Goal: Information Seeking & Learning: Learn about a topic

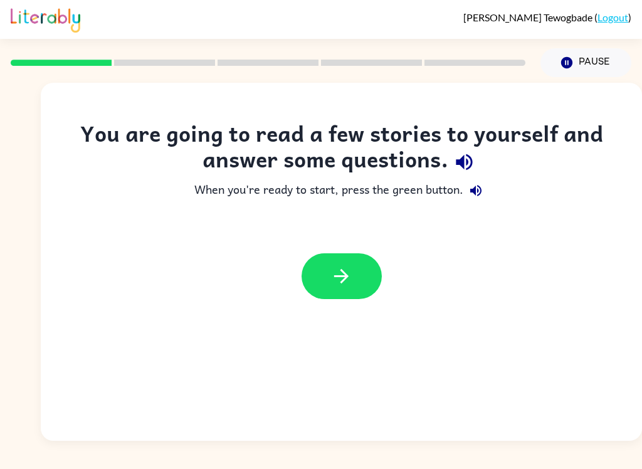
click at [335, 272] on icon "button" at bounding box center [342, 276] width 22 height 22
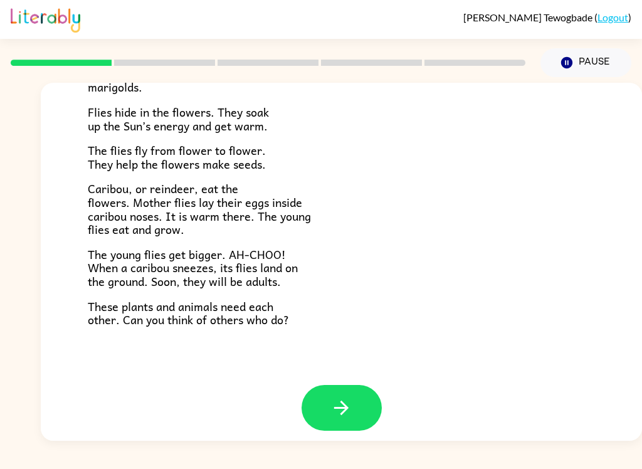
scroll to position [249, 0]
click at [337, 412] on button "button" at bounding box center [342, 409] width 80 height 46
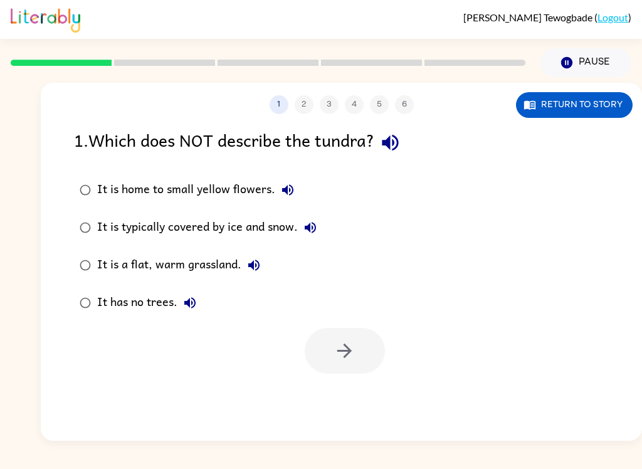
scroll to position [0, 0]
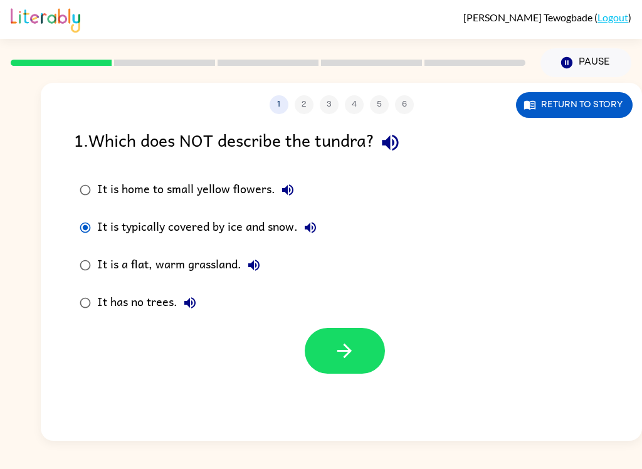
click at [341, 362] on icon "button" at bounding box center [345, 351] width 22 height 22
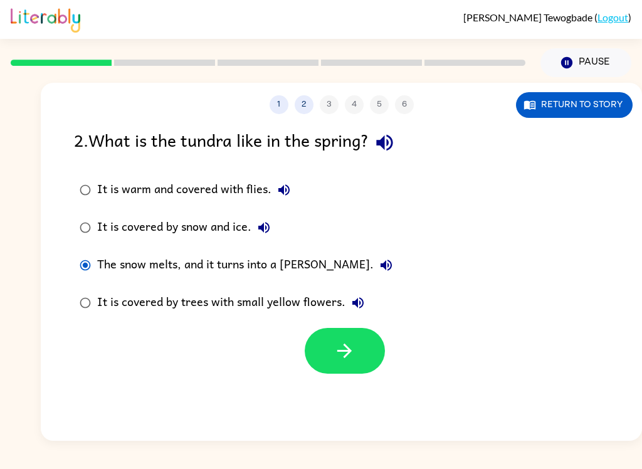
click at [338, 359] on icon "button" at bounding box center [345, 351] width 22 height 22
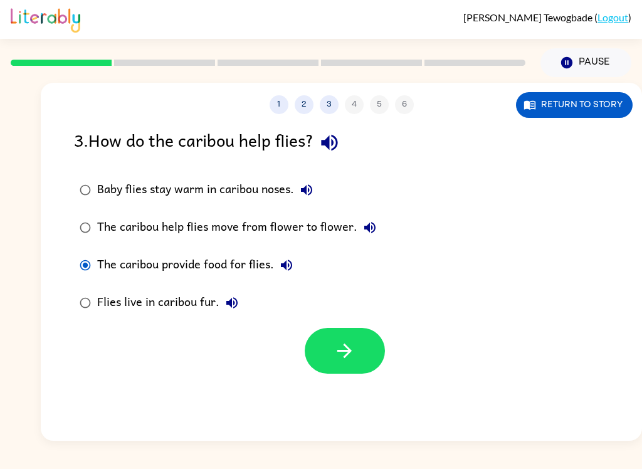
click at [353, 370] on button "button" at bounding box center [345, 351] width 80 height 46
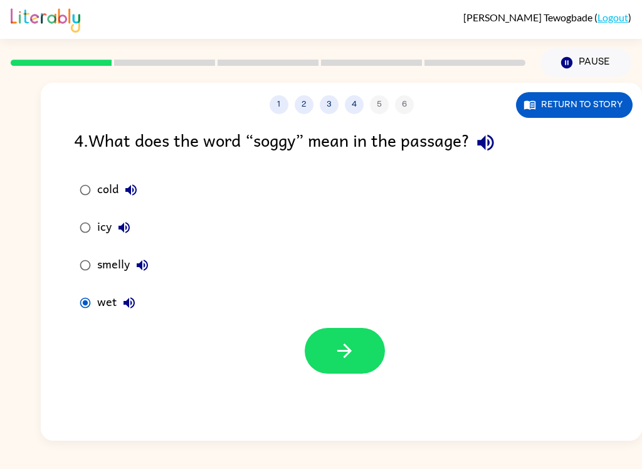
click at [334, 353] on icon "button" at bounding box center [345, 351] width 22 height 22
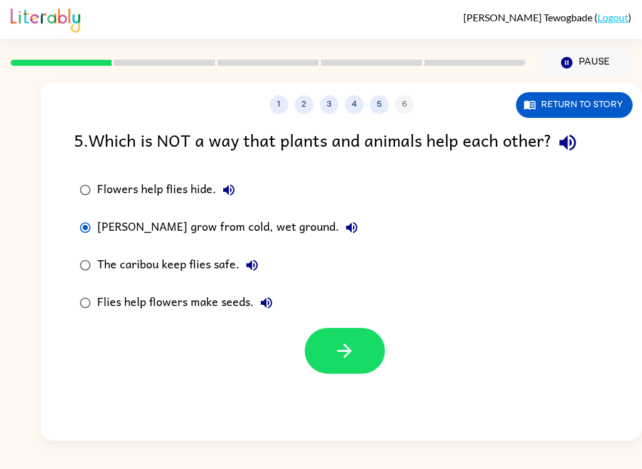
click at [343, 348] on icon "button" at bounding box center [345, 351] width 22 height 22
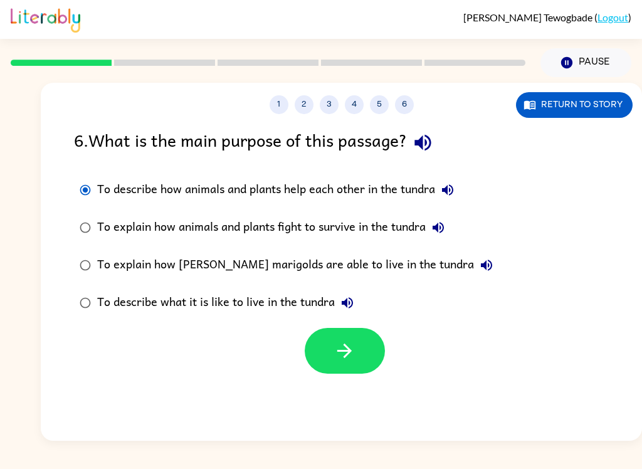
click at [334, 358] on icon "button" at bounding box center [345, 351] width 22 height 22
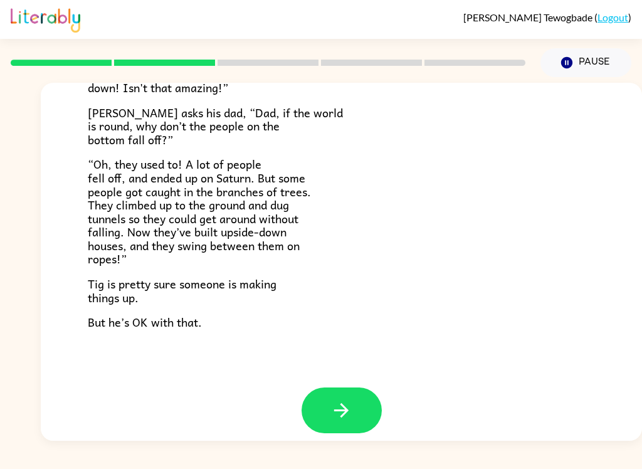
scroll to position [353, 0]
click at [340, 407] on icon "button" at bounding box center [342, 411] width 22 height 22
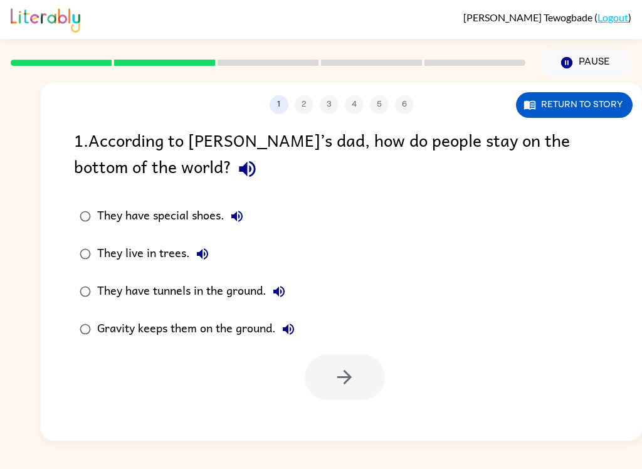
click at [223, 282] on div "They have tunnels in the ground." at bounding box center [194, 291] width 194 height 25
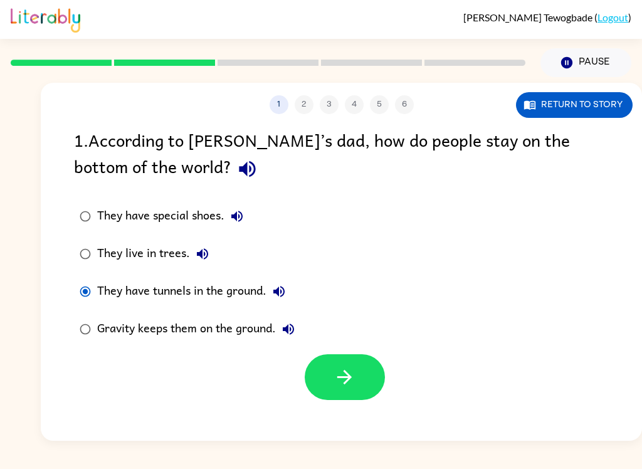
click at [363, 411] on div "1 2 3 4 5 6 Return to story 1 . According to [PERSON_NAME]’s dad, how do people…" at bounding box center [342, 262] width 602 height 358
click at [362, 411] on div "1 2 3 4 5 6 Return to story 1 . According to [PERSON_NAME]’s dad, how do people…" at bounding box center [342, 262] width 602 height 358
click at [343, 380] on icon "button" at bounding box center [345, 377] width 22 height 22
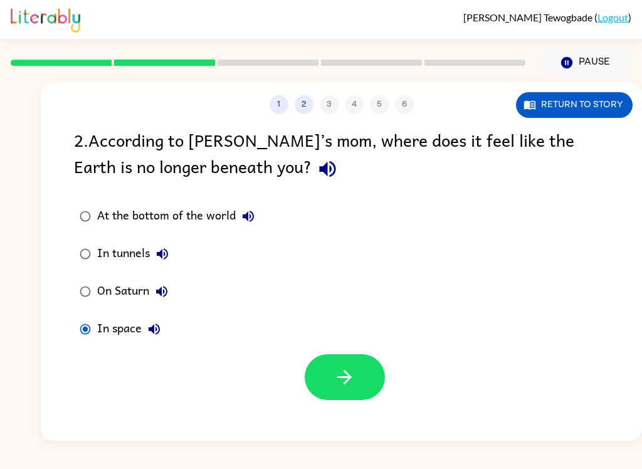
click at [354, 390] on button "button" at bounding box center [345, 377] width 80 height 46
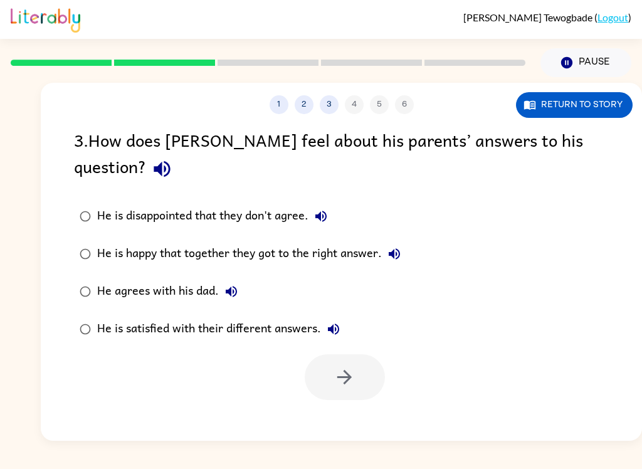
click at [78, 314] on label "He is satisfied with their different answers." at bounding box center [240, 330] width 346 height 38
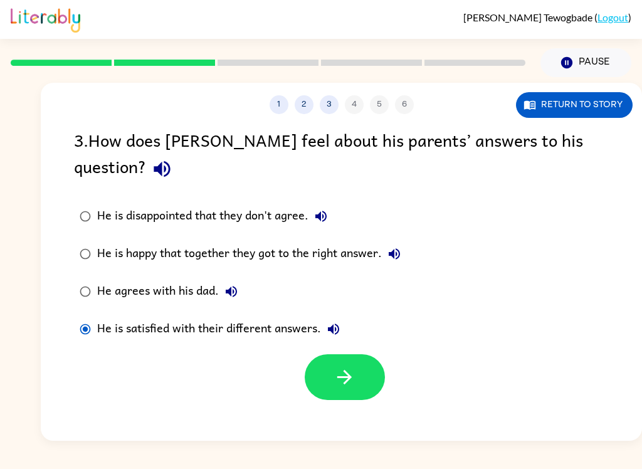
click at [106, 322] on label "He is satisfied with their different answers." at bounding box center [240, 330] width 346 height 38
click at [347, 366] on icon "button" at bounding box center [345, 377] width 22 height 22
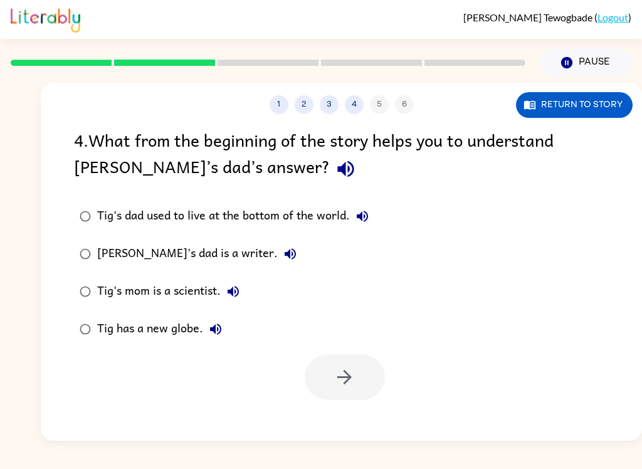
click at [598, 103] on button "Return to story" at bounding box center [574, 105] width 117 height 26
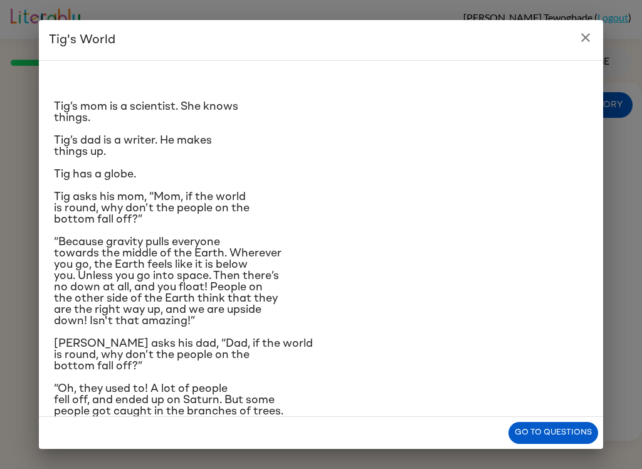
click at [580, 433] on button "Go to questions" at bounding box center [554, 433] width 90 height 22
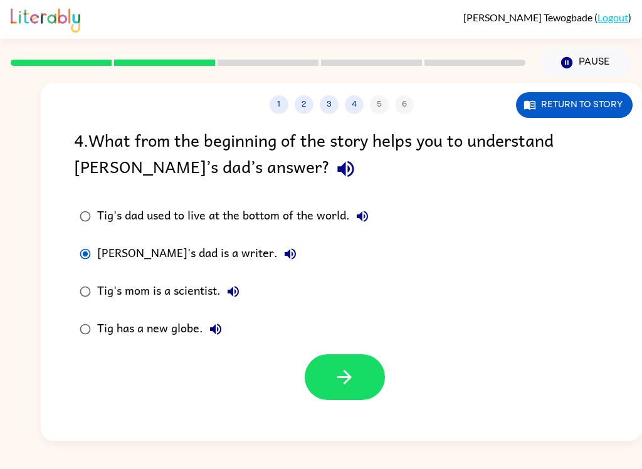
click at [346, 380] on icon "button" at bounding box center [345, 377] width 22 height 22
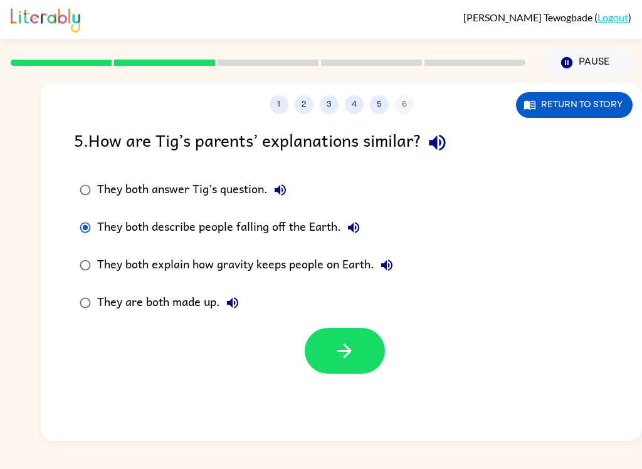
click at [349, 348] on icon "button" at bounding box center [345, 351] width 22 height 22
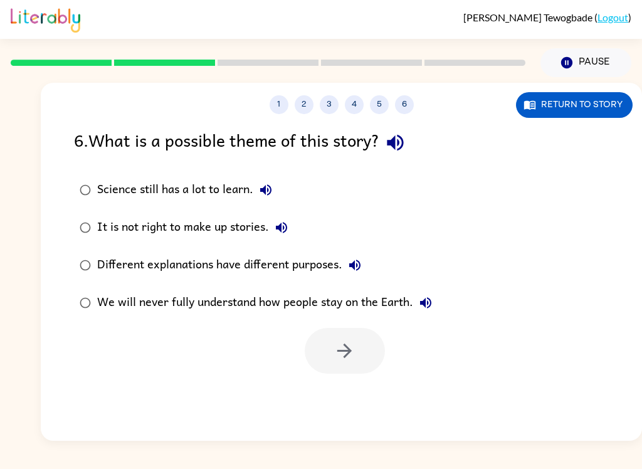
click at [225, 194] on div "Science still has a lot to learn." at bounding box center [187, 190] width 181 height 25
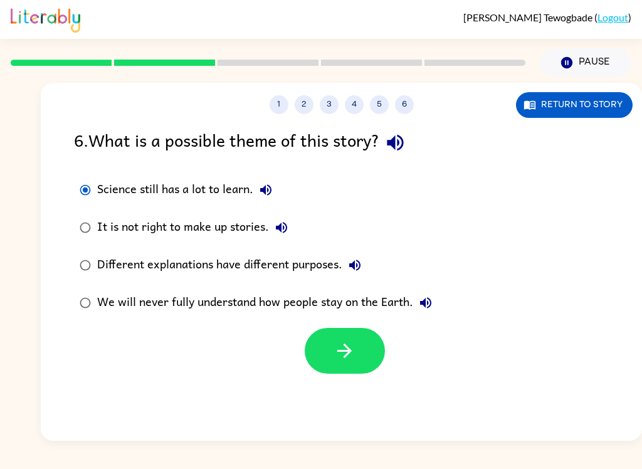
click at [361, 383] on div "1 2 3 4 5 6 Return to story 6 . What is a possible theme of this story? Science…" at bounding box center [342, 262] width 602 height 358
click at [343, 343] on icon "button" at bounding box center [345, 351] width 22 height 22
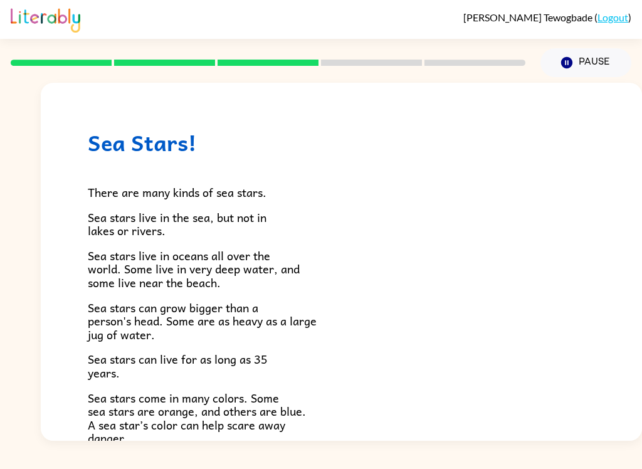
click at [489, 127] on div "Sea Stars! There are many kinds of sea stars. Sea stars live in the sea, but no…" at bounding box center [342, 411] width 602 height 656
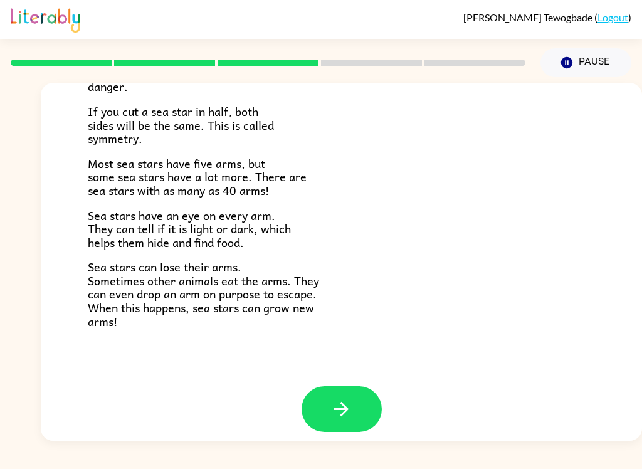
scroll to position [351, 0]
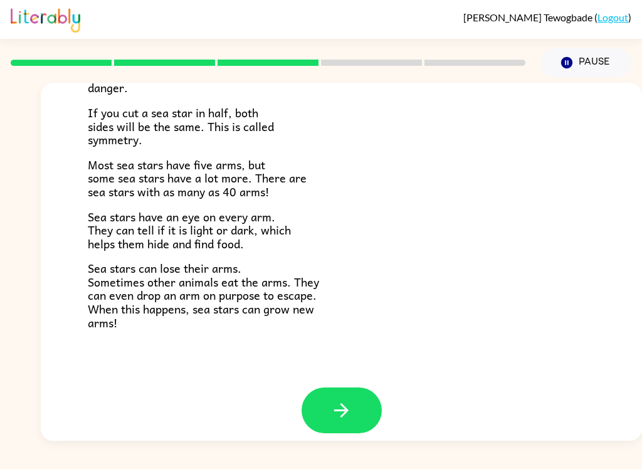
click at [335, 388] on button "button" at bounding box center [342, 411] width 80 height 46
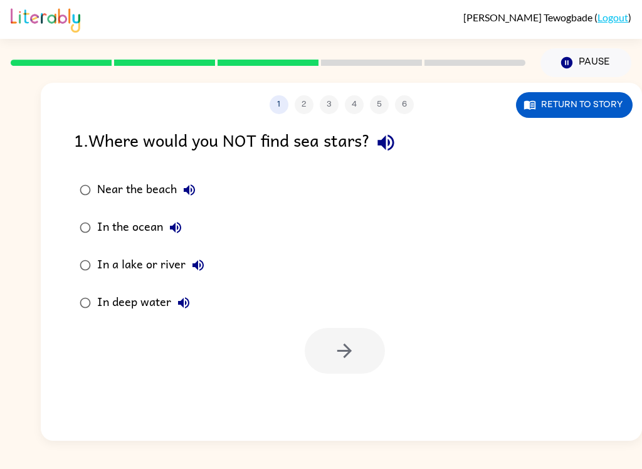
scroll to position [0, 0]
click at [553, 110] on button "Return to story" at bounding box center [574, 105] width 117 height 26
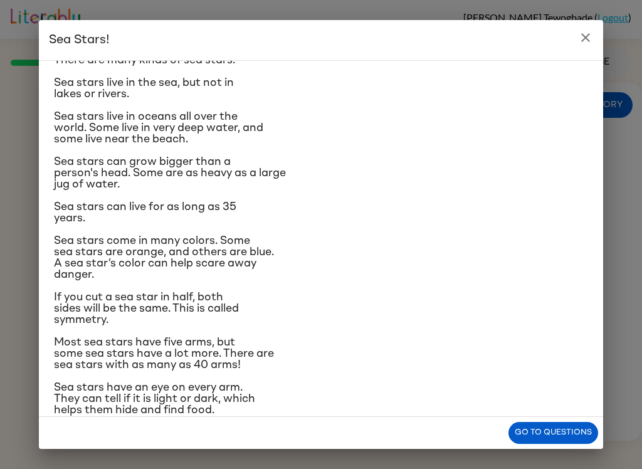
scroll to position [43, 0]
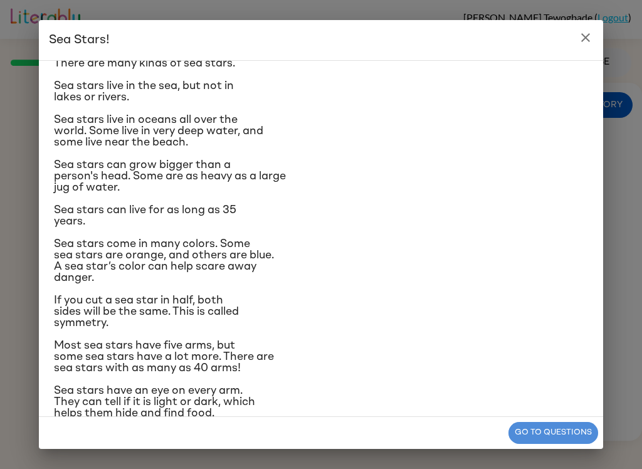
click at [536, 428] on button "Go to questions" at bounding box center [554, 433] width 90 height 22
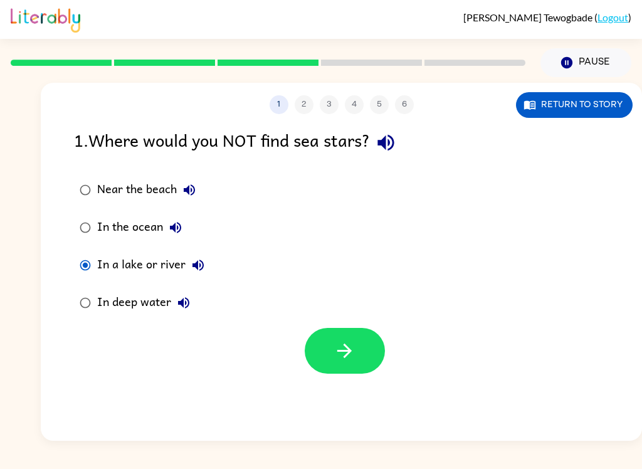
click at [336, 356] on icon "button" at bounding box center [345, 351] width 22 height 22
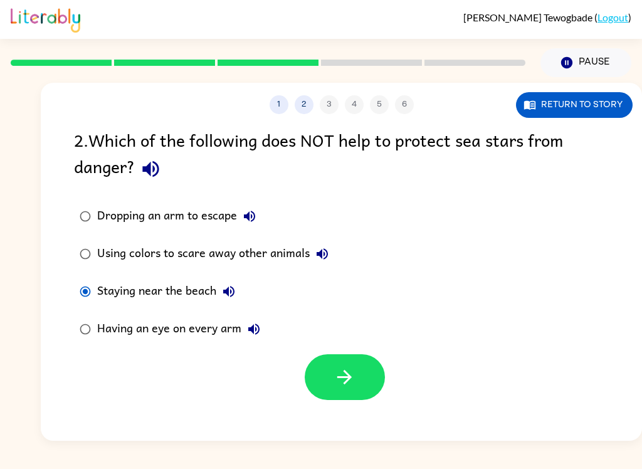
click at [343, 381] on icon "button" at bounding box center [345, 377] width 22 height 22
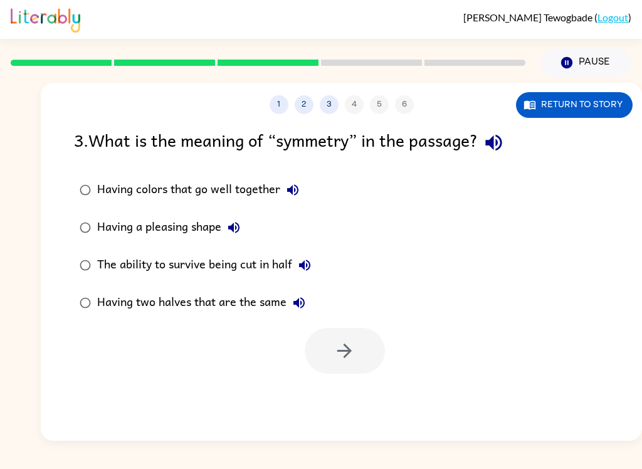
click at [614, 102] on button "Return to story" at bounding box center [574, 105] width 117 height 26
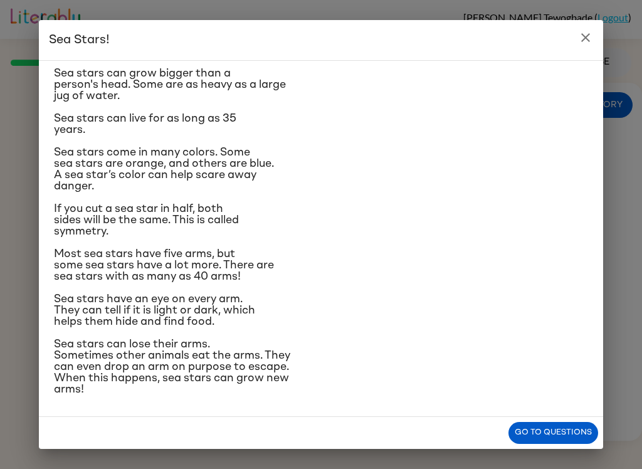
scroll to position [166, 0]
click at [540, 442] on button "Go to questions" at bounding box center [554, 433] width 90 height 22
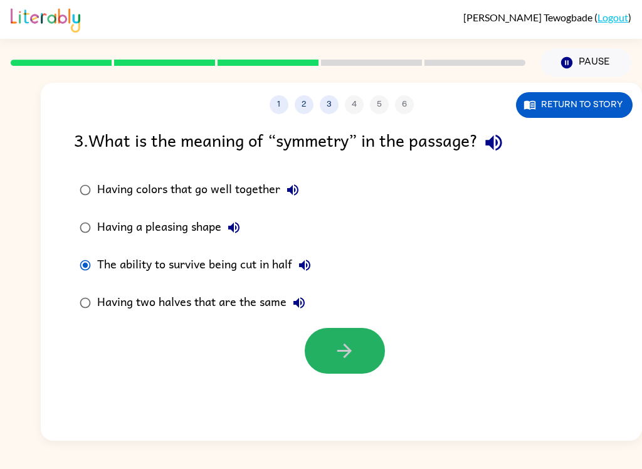
click at [340, 364] on button "button" at bounding box center [345, 351] width 80 height 46
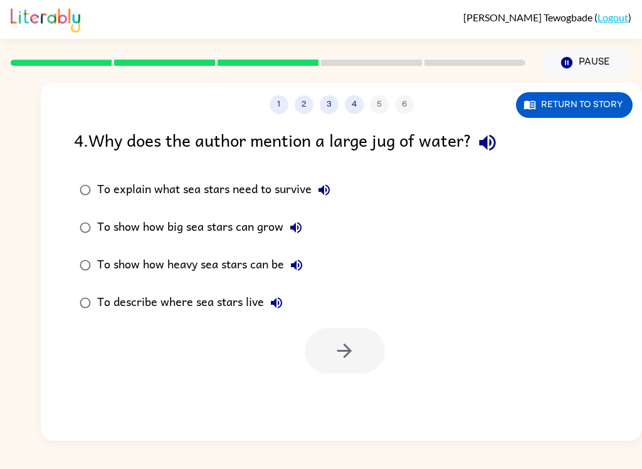
click at [360, 110] on button "4" at bounding box center [354, 104] width 19 height 19
click at [336, 105] on button "3" at bounding box center [329, 104] width 19 height 19
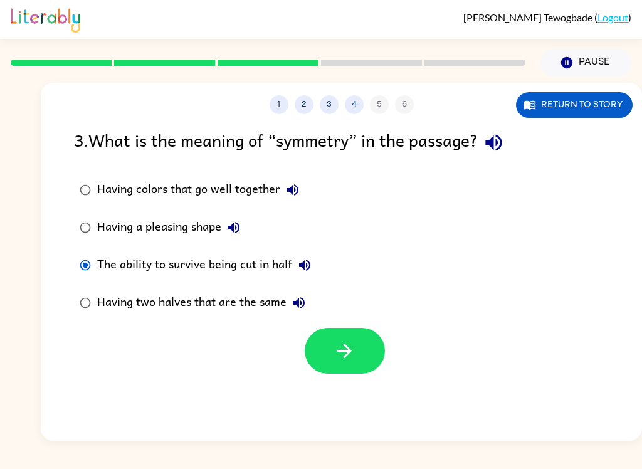
click at [101, 301] on div "Having two halves that are the same" at bounding box center [204, 302] width 215 height 25
click at [354, 344] on icon "button" at bounding box center [345, 351] width 22 height 22
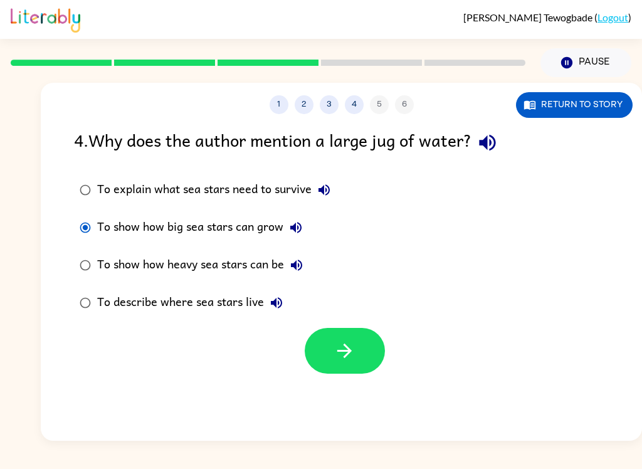
click at [354, 341] on icon "button" at bounding box center [345, 351] width 22 height 22
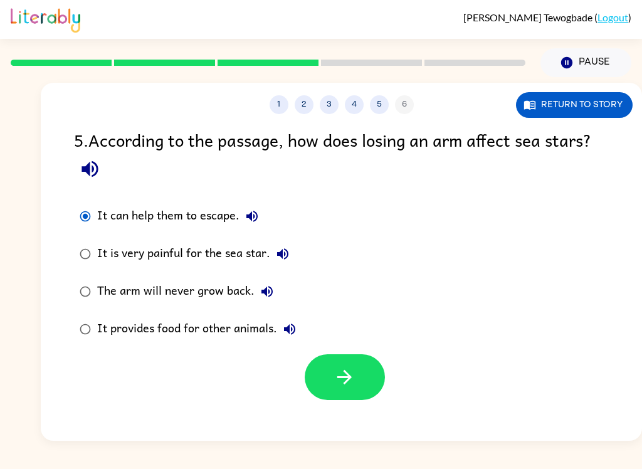
click at [346, 380] on icon "button" at bounding box center [345, 377] width 22 height 22
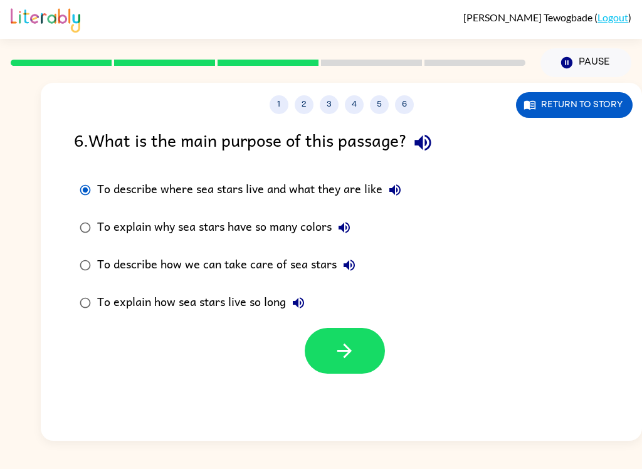
click at [345, 358] on icon "button" at bounding box center [345, 351] width 14 height 14
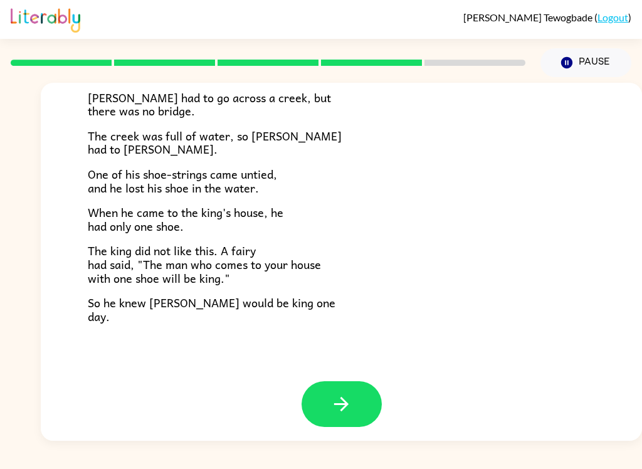
scroll to position [208, 0]
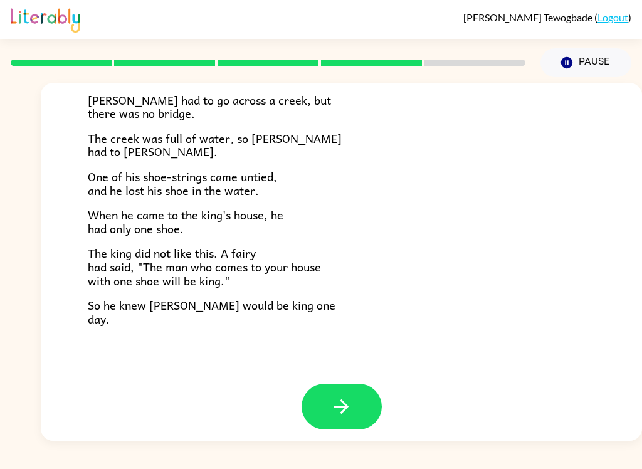
click at [333, 397] on icon "button" at bounding box center [342, 407] width 22 height 22
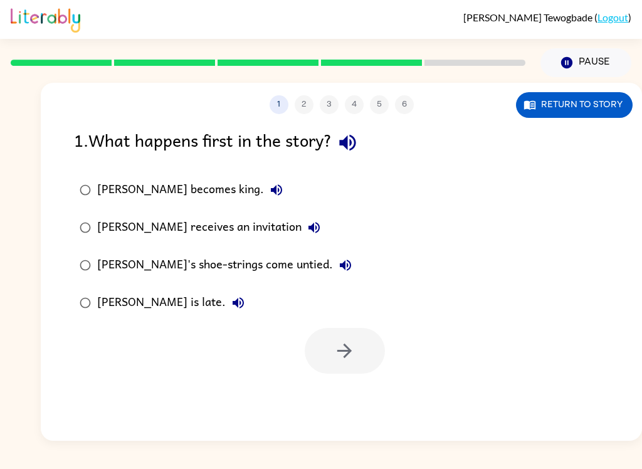
scroll to position [0, 0]
click at [77, 215] on label "[PERSON_NAME] receives an invitation" at bounding box center [215, 228] width 297 height 38
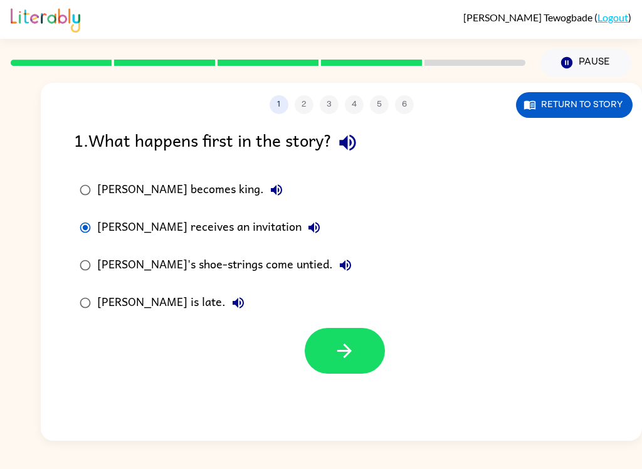
click at [337, 356] on icon "button" at bounding box center [345, 351] width 22 height 22
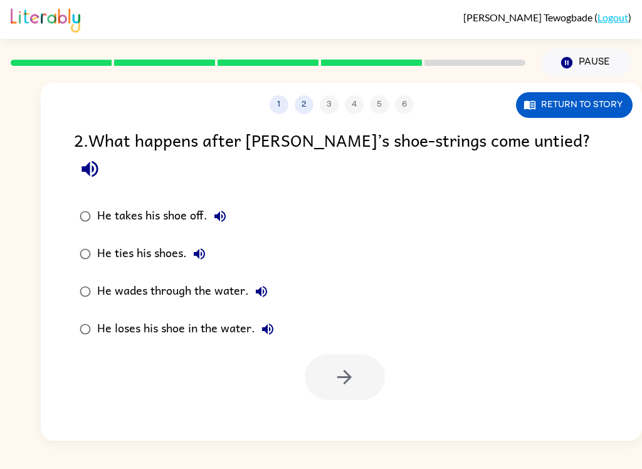
click at [85, 321] on label "He loses his shoe in the water." at bounding box center [177, 330] width 220 height 38
click at [89, 348] on div at bounding box center [342, 374] width 602 height 52
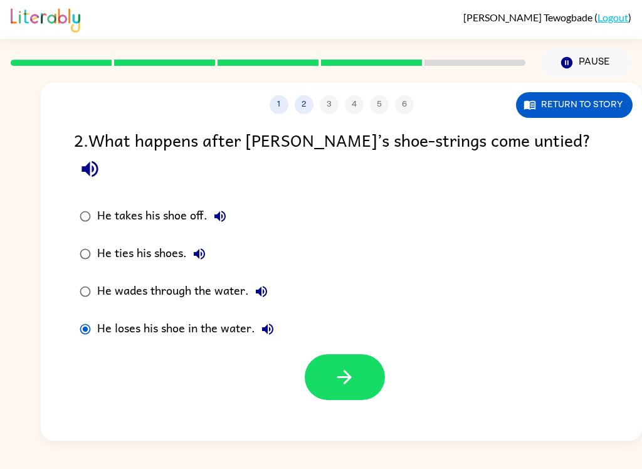
click at [342, 366] on icon "button" at bounding box center [345, 377] width 22 height 22
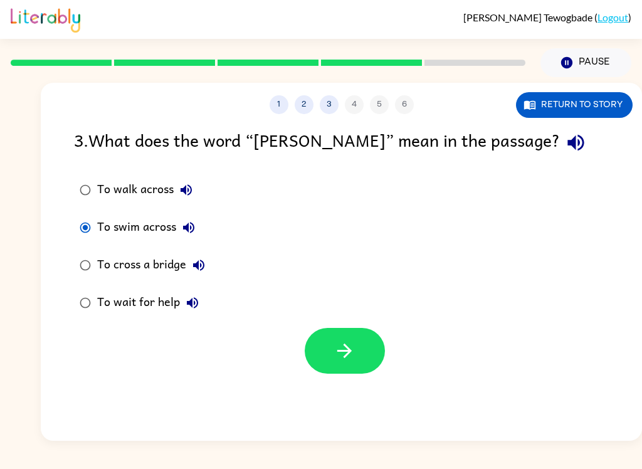
click at [349, 358] on icon "button" at bounding box center [345, 351] width 22 height 22
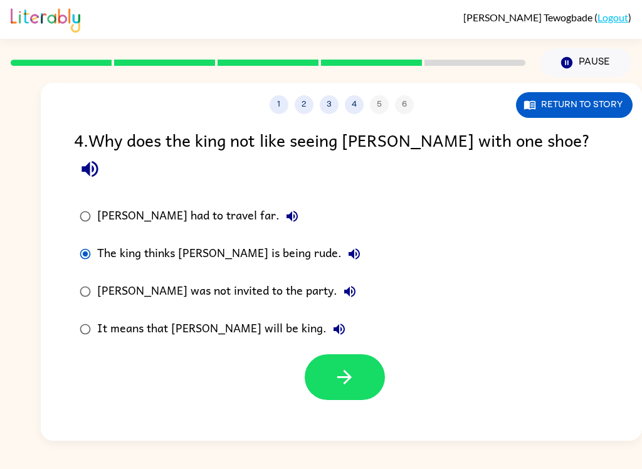
click at [348, 370] on icon "button" at bounding box center [345, 377] width 14 height 14
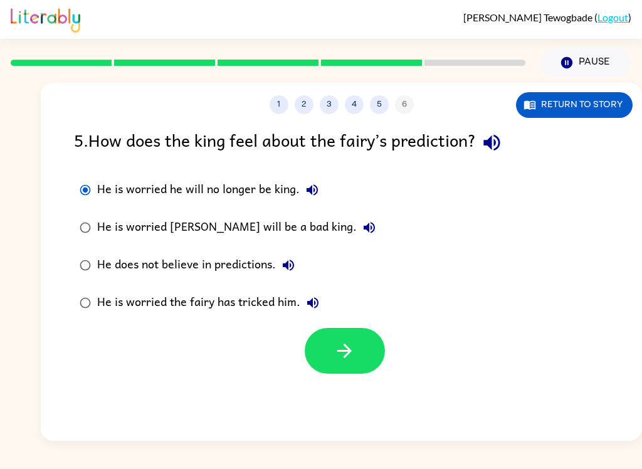
click at [312, 388] on div "1 2 3 4 5 6 Return to story 5 . How does the king feel about the fairy’s predic…" at bounding box center [342, 262] width 602 height 358
click at [356, 366] on button "button" at bounding box center [345, 351] width 80 height 46
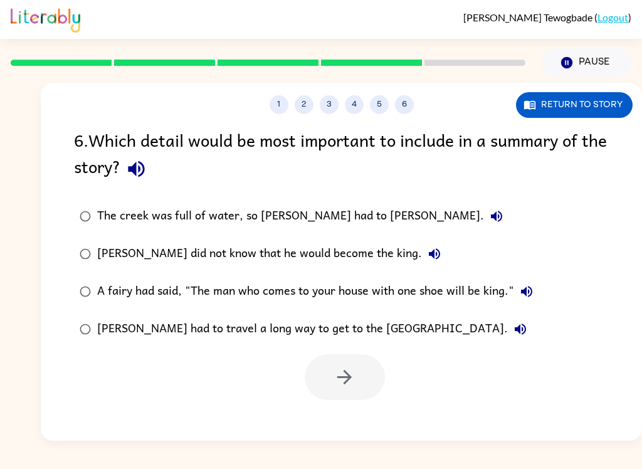
click at [356, 365] on div at bounding box center [345, 377] width 80 height 46
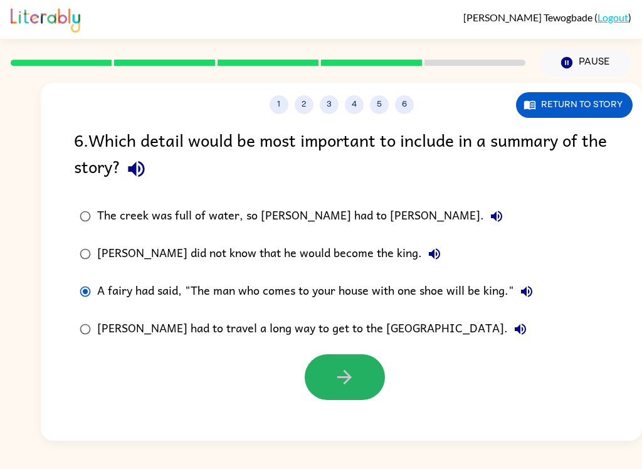
click at [337, 373] on icon "button" at bounding box center [345, 377] width 22 height 22
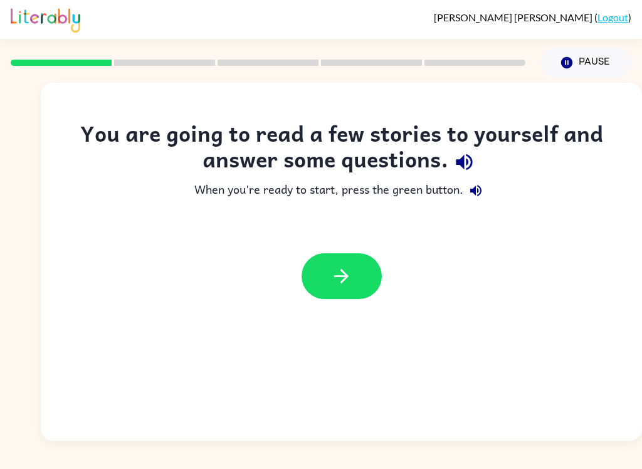
click at [338, 273] on icon "button" at bounding box center [342, 276] width 22 height 22
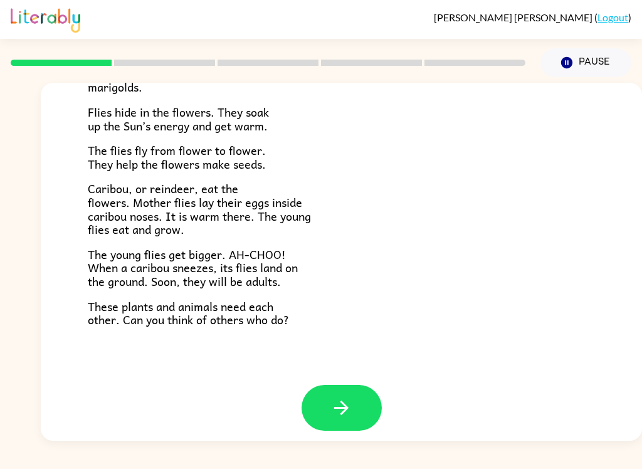
scroll to position [249, 0]
click at [356, 398] on button "button" at bounding box center [342, 409] width 80 height 46
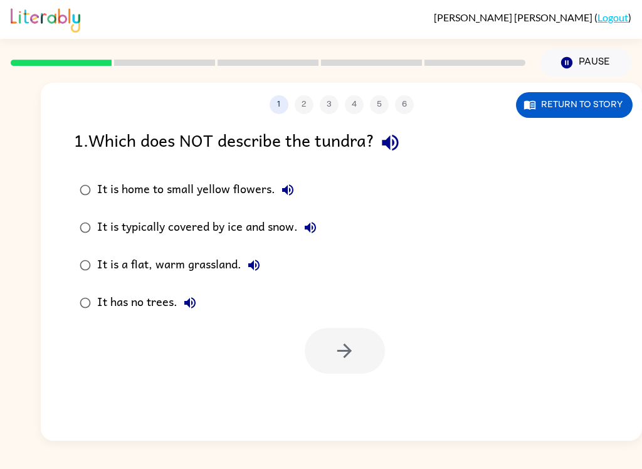
scroll to position [0, 0]
click at [401, 141] on icon "button" at bounding box center [391, 143] width 22 height 22
click at [295, 194] on button "It is home to small yellow flowers." at bounding box center [287, 190] width 25 height 25
click at [307, 226] on icon "button" at bounding box center [310, 227] width 15 height 15
click at [256, 268] on icon "button" at bounding box center [254, 265] width 15 height 15
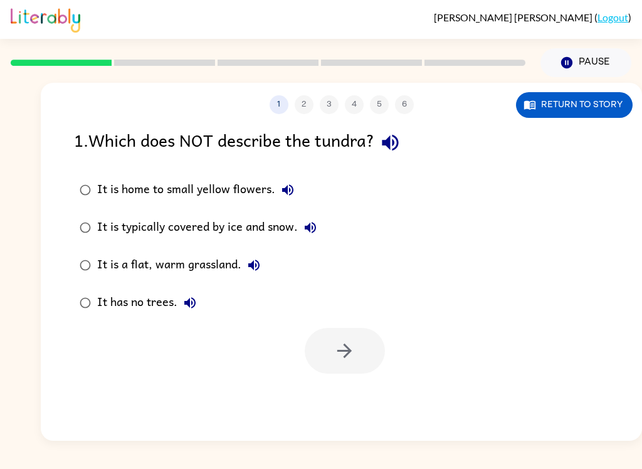
click at [193, 307] on icon "button" at bounding box center [189, 302] width 11 height 11
click at [318, 221] on icon "button" at bounding box center [310, 227] width 15 height 15
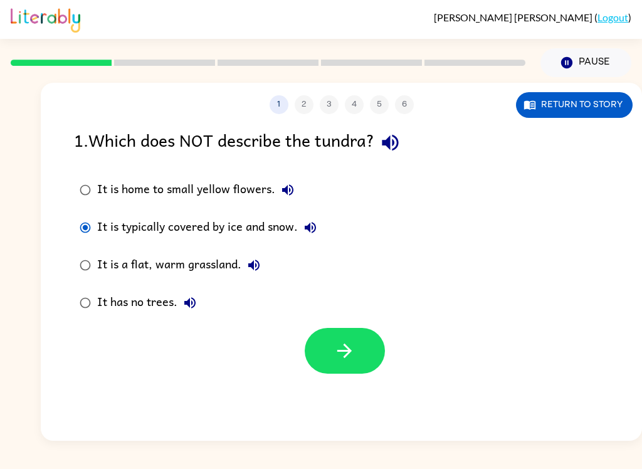
click at [318, 343] on button "button" at bounding box center [345, 351] width 80 height 46
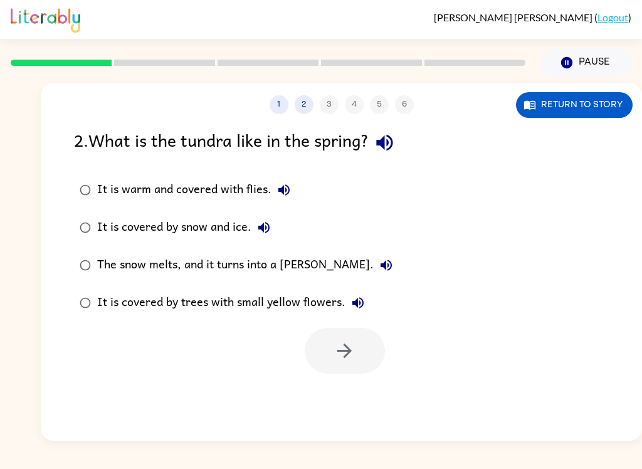
click at [392, 151] on icon "button" at bounding box center [384, 143] width 16 height 16
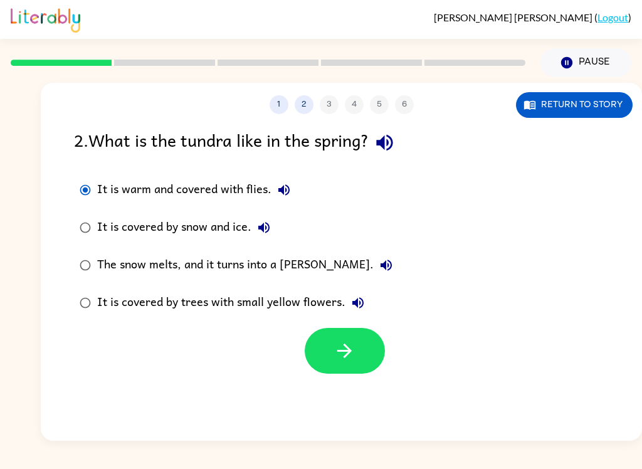
click at [295, 187] on button "It is warm and covered with flies." at bounding box center [284, 190] width 25 height 25
click at [260, 221] on icon "button" at bounding box center [264, 227] width 15 height 15
click at [379, 266] on icon "button" at bounding box center [386, 265] width 15 height 15
click at [356, 298] on icon "button" at bounding box center [358, 302] width 15 height 15
click at [379, 262] on icon "button" at bounding box center [386, 265] width 15 height 15
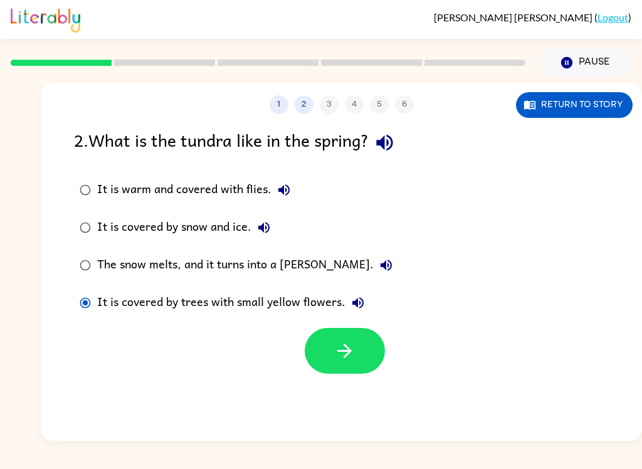
click at [359, 332] on button "button" at bounding box center [345, 351] width 80 height 46
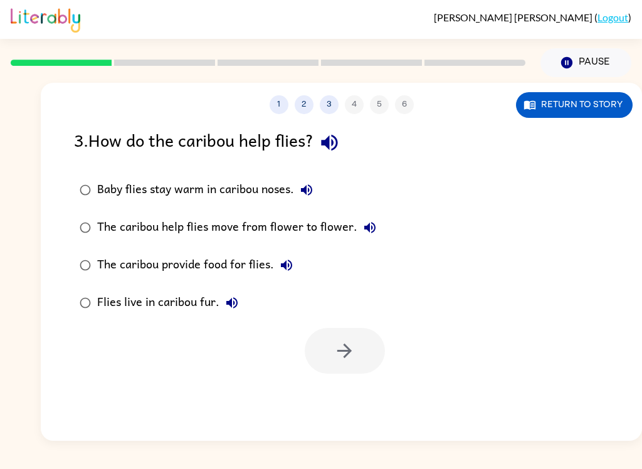
click at [335, 144] on icon "button" at bounding box center [330, 143] width 22 height 22
click at [312, 181] on button "Baby flies stay warm in caribou noses." at bounding box center [306, 190] width 25 height 25
click at [363, 224] on icon "button" at bounding box center [370, 227] width 15 height 15
click at [285, 273] on icon "button" at bounding box center [286, 265] width 15 height 15
click at [232, 312] on button "Flies live in caribou fur." at bounding box center [232, 302] width 25 height 25
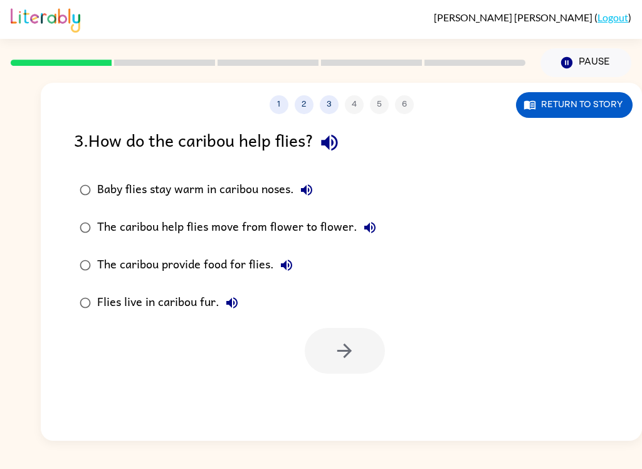
click at [363, 228] on icon "button" at bounding box center [370, 227] width 15 height 15
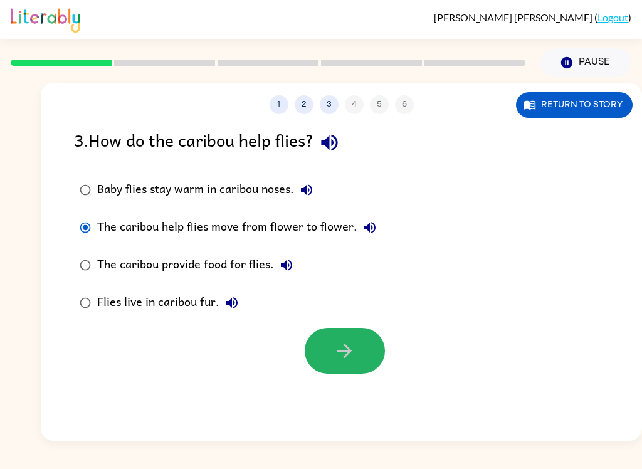
click at [347, 338] on button "button" at bounding box center [345, 351] width 80 height 46
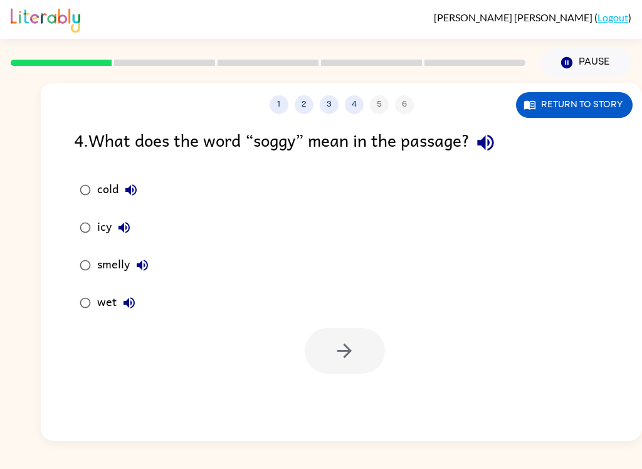
click at [81, 140] on div "4 . What does the word “soggy” mean in the passage?" at bounding box center [341, 143] width 535 height 32
click at [477, 144] on button "button" at bounding box center [486, 143] width 32 height 32
click at [481, 136] on icon "button" at bounding box center [486, 143] width 22 height 22
click at [506, 131] on div "4 . What does the word “soggy” mean in the passage?" at bounding box center [341, 143] width 535 height 32
click at [494, 144] on icon "button" at bounding box center [485, 143] width 16 height 16
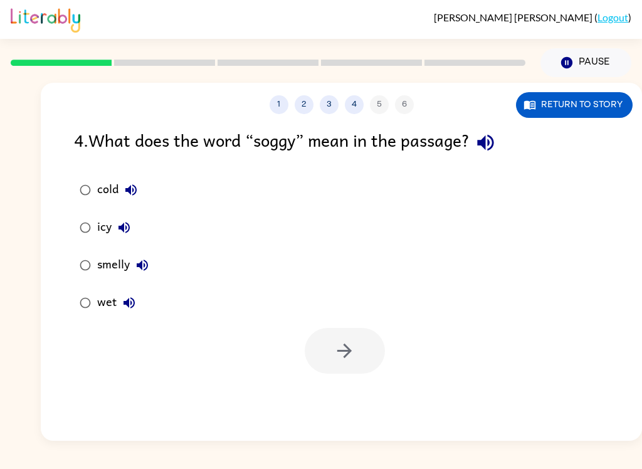
click at [511, 126] on div "1 2 3 4 5 6 Return to story 4 . What does the word “soggy” mean in the passage?…" at bounding box center [342, 262] width 602 height 358
click at [498, 131] on button "button" at bounding box center [486, 143] width 32 height 32
click at [137, 183] on icon "button" at bounding box center [131, 190] width 15 height 15
click at [119, 231] on icon "button" at bounding box center [124, 227] width 15 height 15
click at [140, 268] on icon "button" at bounding box center [142, 265] width 11 height 11
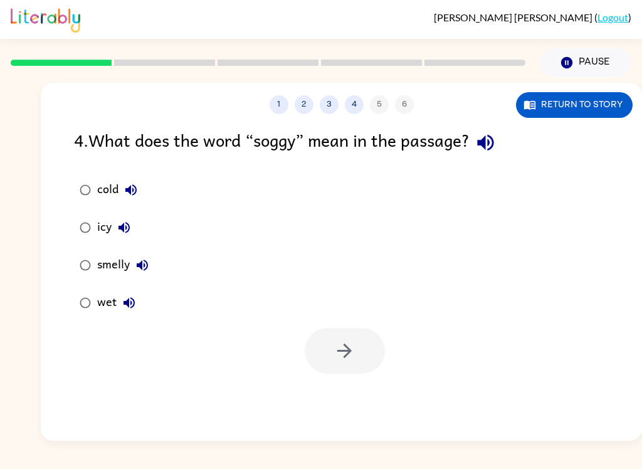
click at [131, 307] on icon "button" at bounding box center [129, 302] width 15 height 15
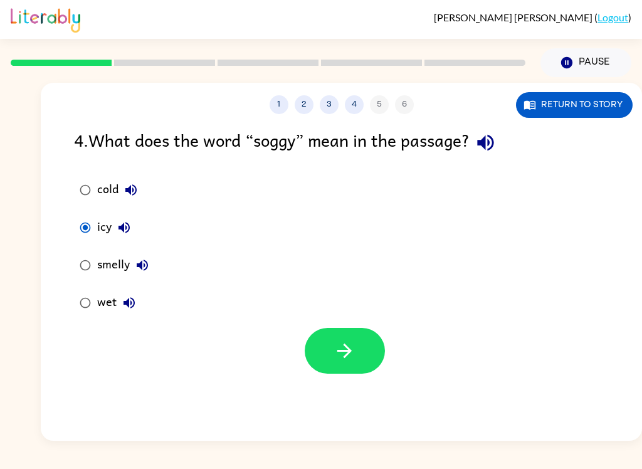
click at [344, 348] on icon "button" at bounding box center [345, 351] width 22 height 22
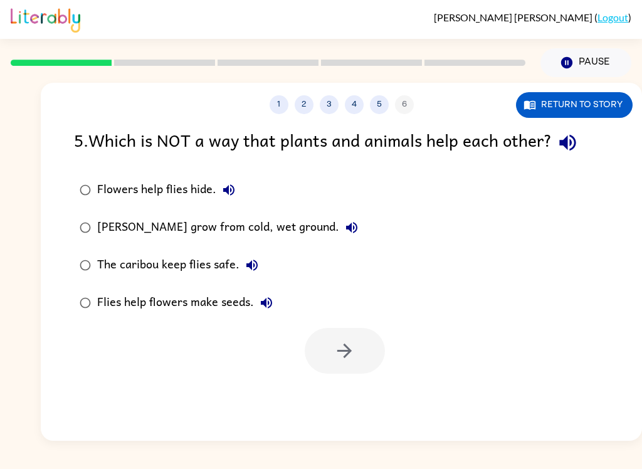
click at [572, 141] on icon "button" at bounding box center [568, 143] width 22 height 22
click at [228, 188] on icon "button" at bounding box center [228, 189] width 11 height 11
click at [347, 237] on button "[PERSON_NAME] grow from cold, wet ground." at bounding box center [351, 227] width 25 height 25
click at [352, 228] on icon "button" at bounding box center [351, 227] width 11 height 11
click at [348, 226] on icon "button" at bounding box center [351, 227] width 15 height 15
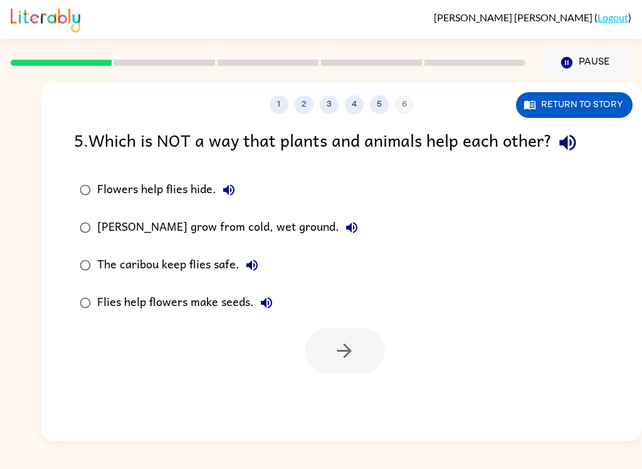
click at [356, 216] on div "[PERSON_NAME] grow from cold, wet ground." at bounding box center [230, 227] width 267 height 25
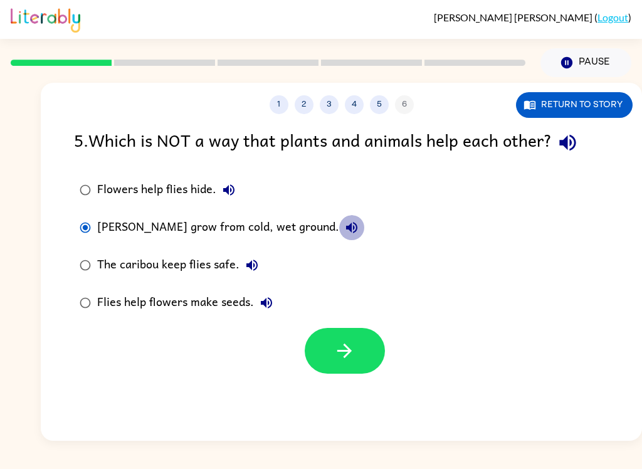
click at [352, 231] on icon "button" at bounding box center [351, 227] width 11 height 11
click at [240, 270] on button "The caribou keep flies safe." at bounding box center [252, 265] width 25 height 25
click at [265, 301] on icon "button" at bounding box center [266, 302] width 11 height 11
click at [561, 138] on icon "button" at bounding box center [568, 143] width 22 height 22
click at [235, 181] on button "Flowers help flies hide." at bounding box center [228, 190] width 25 height 25
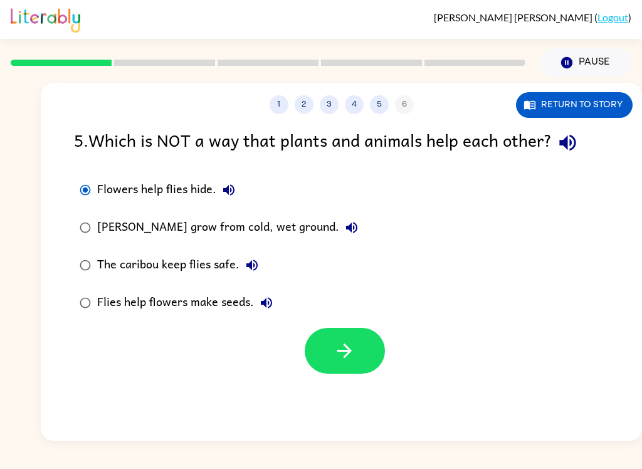
click at [358, 224] on button "[PERSON_NAME] grow from cold, wet ground." at bounding box center [351, 227] width 25 height 25
click at [254, 263] on icon "button" at bounding box center [252, 265] width 15 height 15
click at [269, 316] on button "Flies help flowers make seeds." at bounding box center [266, 302] width 25 height 25
click at [265, 316] on button "Flies help flowers make seeds." at bounding box center [266, 302] width 25 height 25
click at [263, 302] on icon "button" at bounding box center [266, 302] width 11 height 11
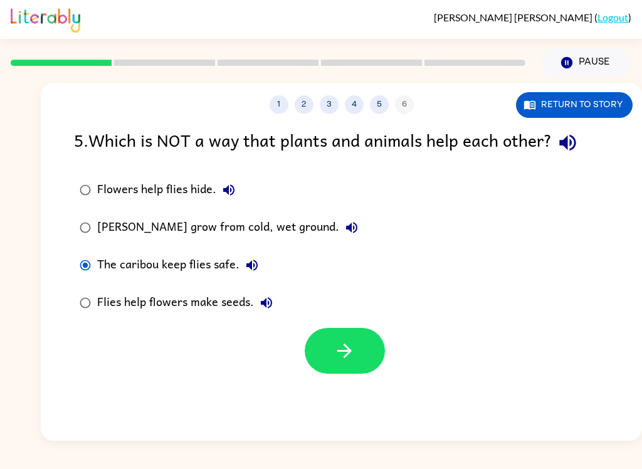
click at [254, 272] on icon "button" at bounding box center [252, 265] width 15 height 15
click at [366, 349] on button "button" at bounding box center [345, 351] width 80 height 46
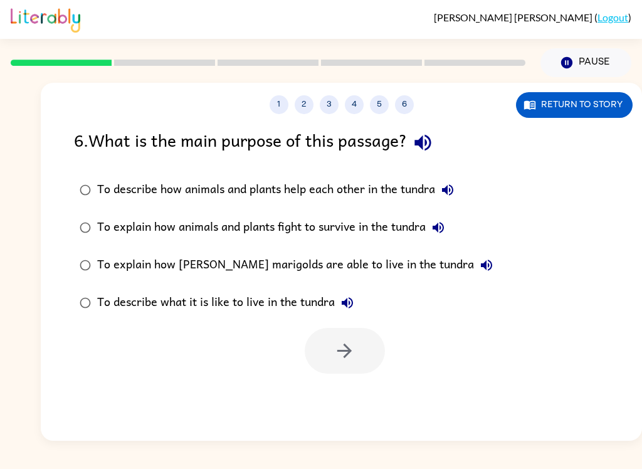
click at [434, 139] on icon "button" at bounding box center [423, 143] width 22 height 22
click at [421, 153] on icon "button" at bounding box center [423, 143] width 22 height 22
click at [449, 187] on icon "button" at bounding box center [447, 190] width 15 height 15
click at [437, 226] on icon "button" at bounding box center [438, 227] width 15 height 15
click at [481, 269] on icon "button" at bounding box center [486, 265] width 11 height 11
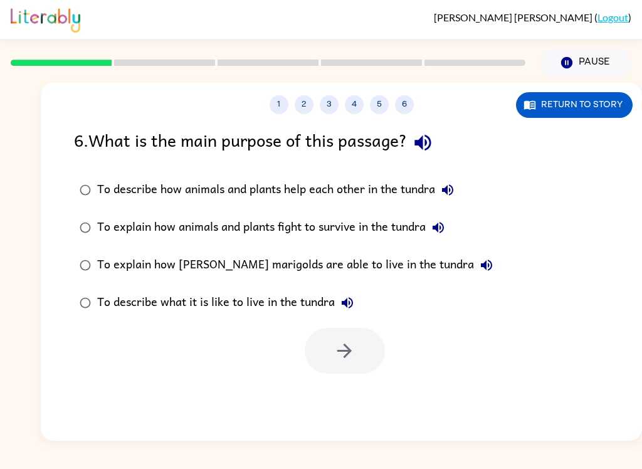
click at [351, 309] on icon "button" at bounding box center [347, 302] width 11 height 11
click at [443, 260] on label "To explain how [PERSON_NAME] marigolds are able to live in the tundra" at bounding box center [286, 266] width 439 height 38
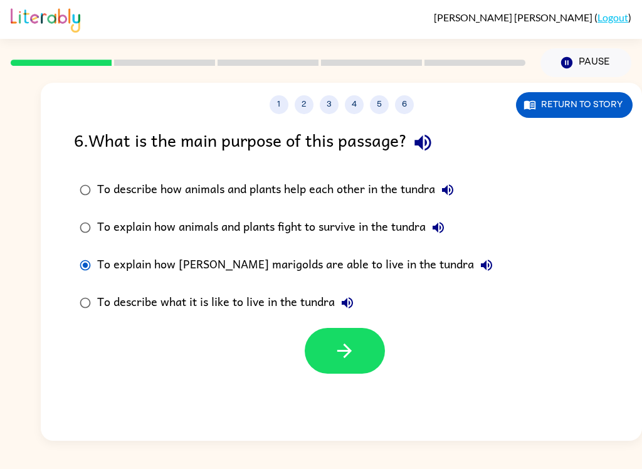
click at [479, 269] on icon "button" at bounding box center [486, 265] width 15 height 15
click at [323, 334] on button "button" at bounding box center [345, 351] width 80 height 46
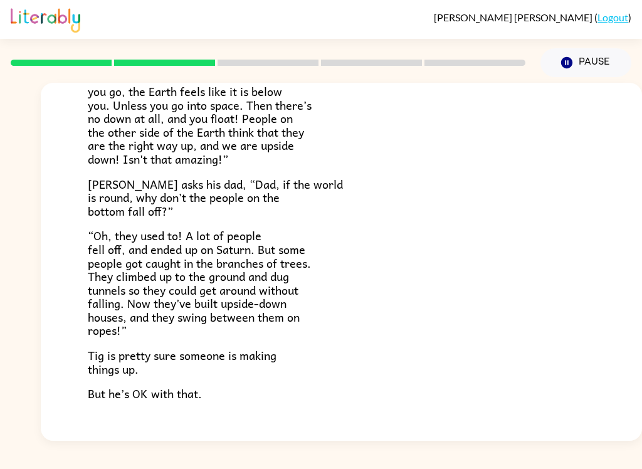
scroll to position [287, 0]
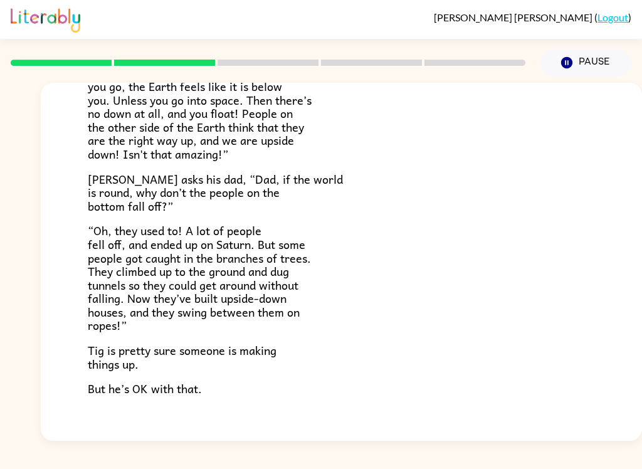
click at [82, 117] on div "Tig's World Tig’s mom is a scientist. She knows things. Tig’s dad is a writer. …" at bounding box center [342, 125] width 602 height 658
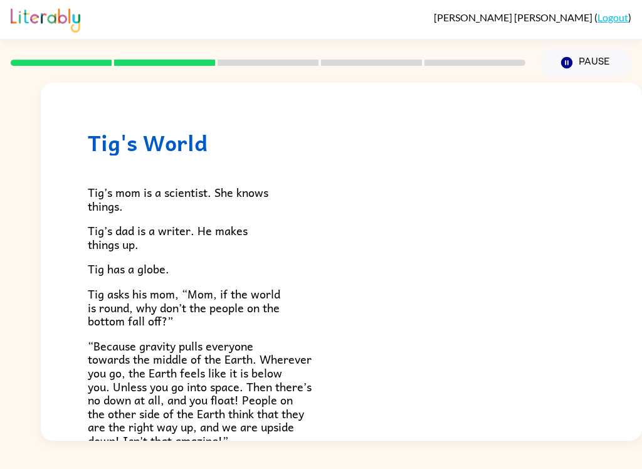
scroll to position [0, 0]
click at [66, 74] on div at bounding box center [268, 63] width 530 height 44
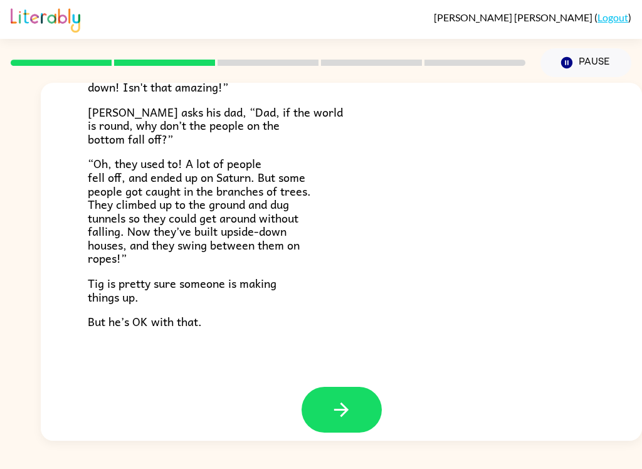
scroll to position [353, 0]
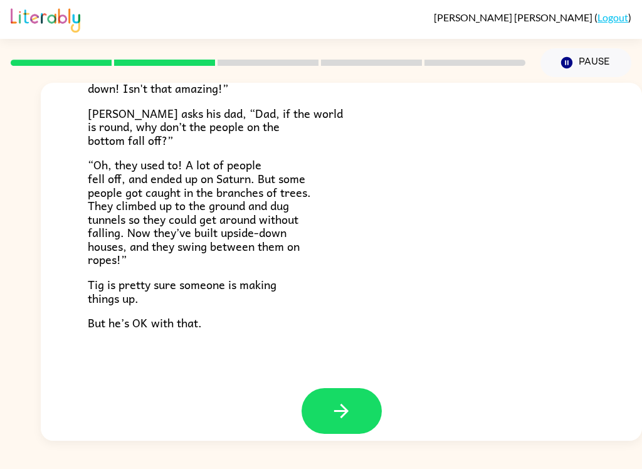
click at [343, 400] on icon "button" at bounding box center [342, 411] width 22 height 22
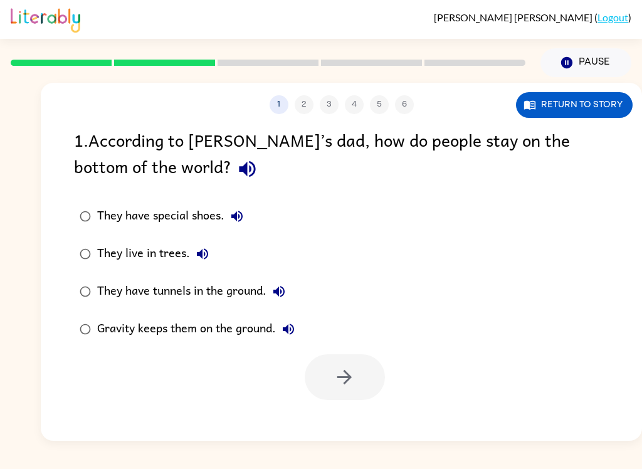
scroll to position [0, 0]
click at [237, 167] on icon "button" at bounding box center [248, 169] width 22 height 22
click at [611, 98] on button "Return to story" at bounding box center [574, 105] width 117 height 26
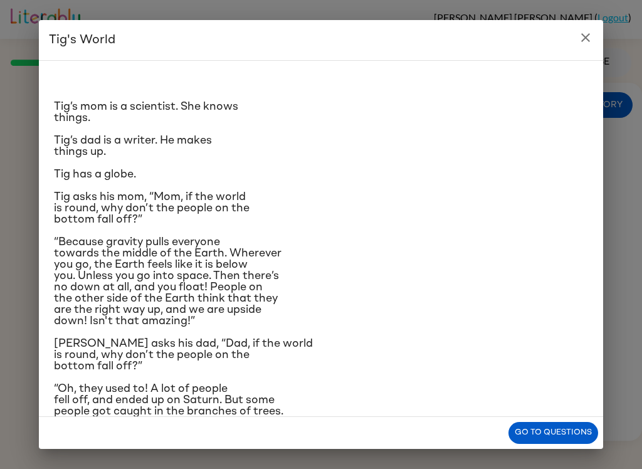
click at [588, 33] on icon "close" at bounding box center [585, 37] width 15 height 15
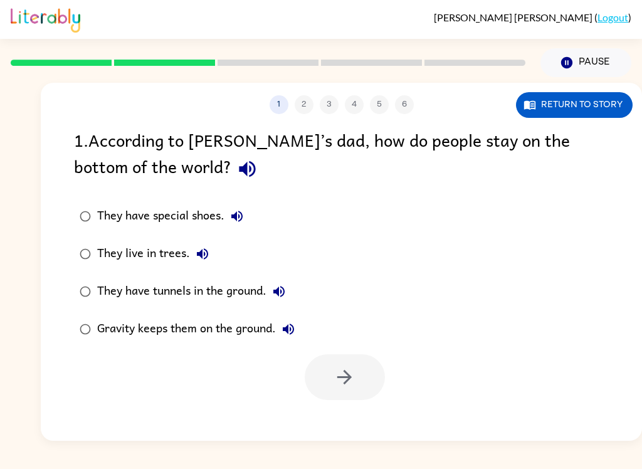
click at [622, 100] on button "Return to story" at bounding box center [574, 105] width 117 height 26
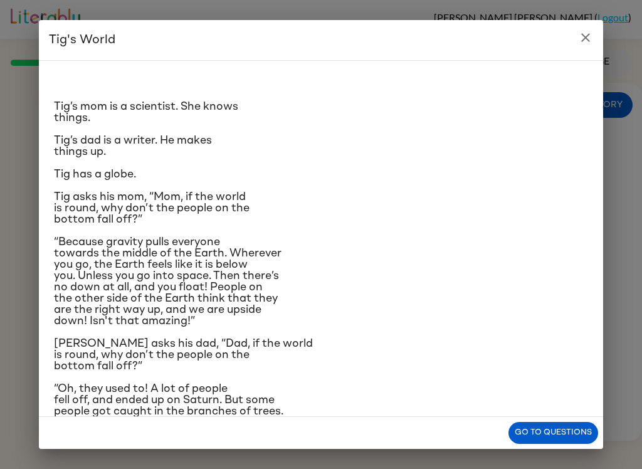
scroll to position [7, 0]
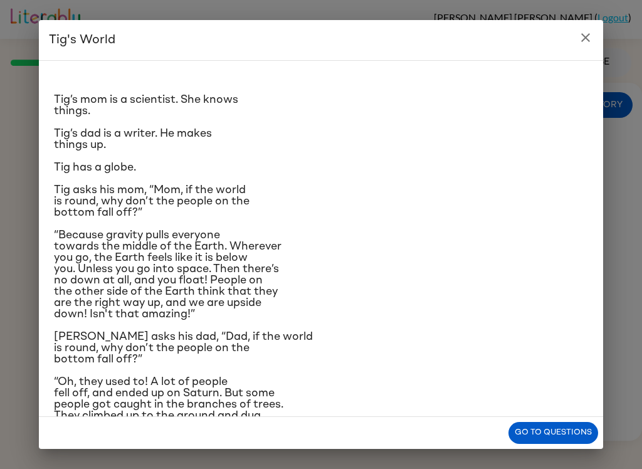
click at [588, 33] on icon "close" at bounding box center [585, 37] width 15 height 15
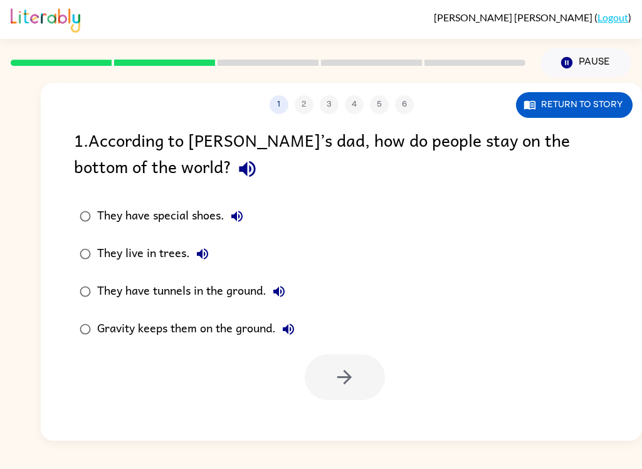
click at [239, 166] on icon "button" at bounding box center [247, 169] width 16 height 16
click at [238, 213] on icon "button" at bounding box center [236, 216] width 11 height 11
click at [206, 260] on icon "button" at bounding box center [202, 254] width 15 height 15
click at [284, 297] on icon "button" at bounding box center [279, 291] width 11 height 11
click at [290, 332] on icon "button" at bounding box center [288, 329] width 11 height 11
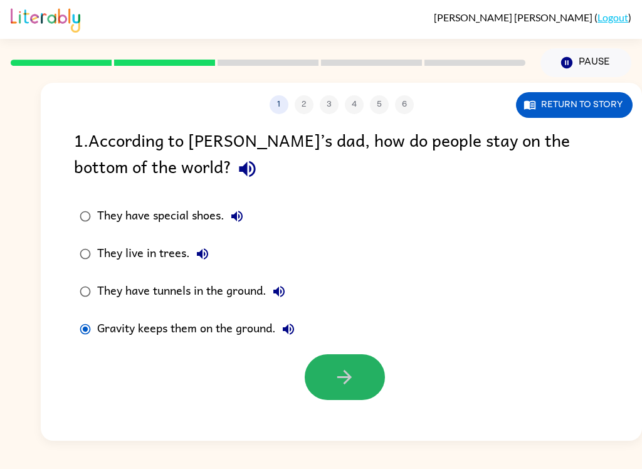
click at [323, 376] on button "button" at bounding box center [345, 377] width 80 height 46
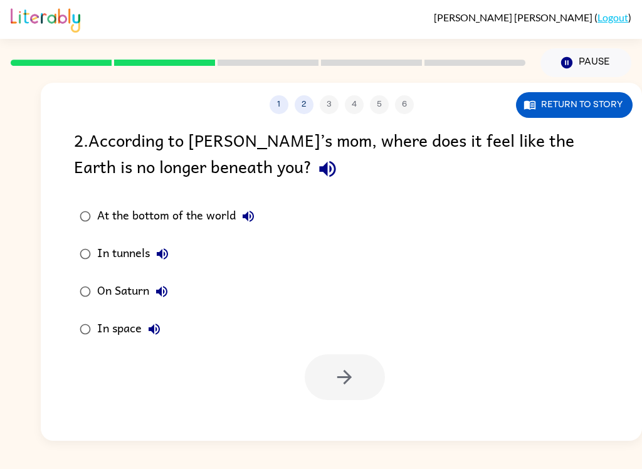
click at [596, 100] on button "Return to story" at bounding box center [574, 105] width 117 height 26
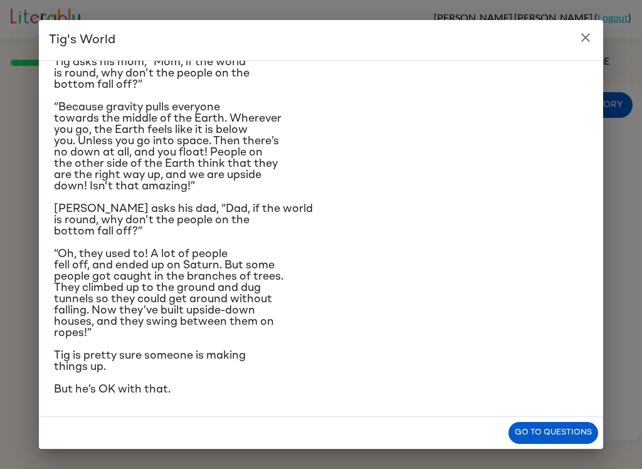
scroll to position [173, 0]
click at [581, 34] on icon "close" at bounding box center [585, 37] width 15 height 15
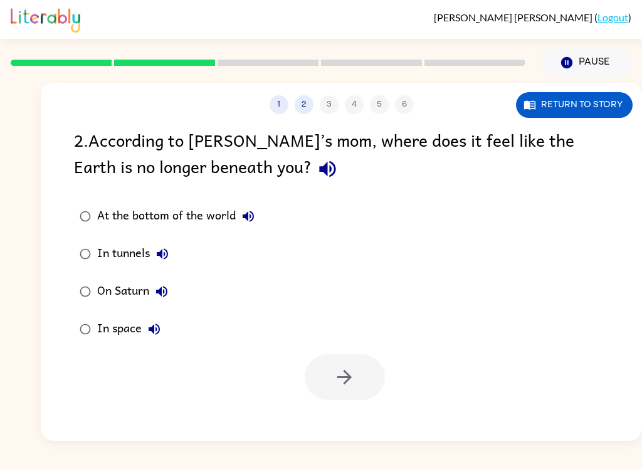
click at [312, 159] on button "button" at bounding box center [328, 169] width 32 height 32
click at [243, 213] on icon "button" at bounding box center [248, 216] width 15 height 15
click at [622, 110] on button "Return to story" at bounding box center [574, 105] width 117 height 26
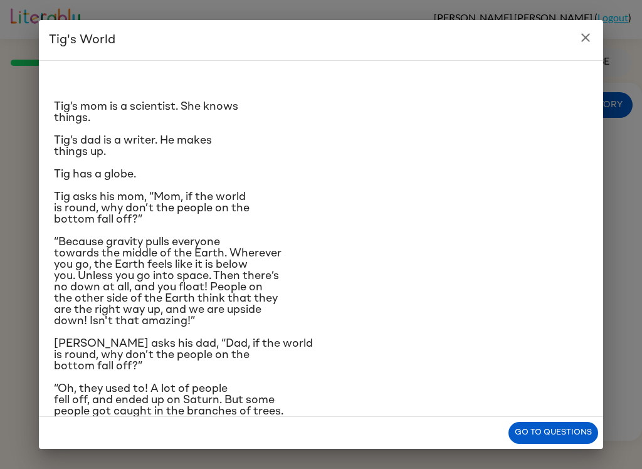
click at [584, 36] on icon "close" at bounding box center [586, 37] width 9 height 9
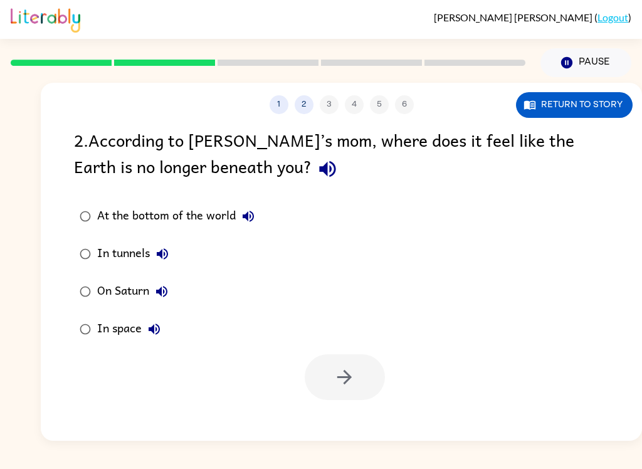
click at [253, 215] on icon "button" at bounding box center [248, 216] width 11 height 11
click at [160, 244] on button "In tunnels" at bounding box center [162, 254] width 25 height 25
click at [167, 292] on icon "button" at bounding box center [161, 291] width 15 height 15
click at [153, 327] on icon "button" at bounding box center [154, 329] width 11 height 11
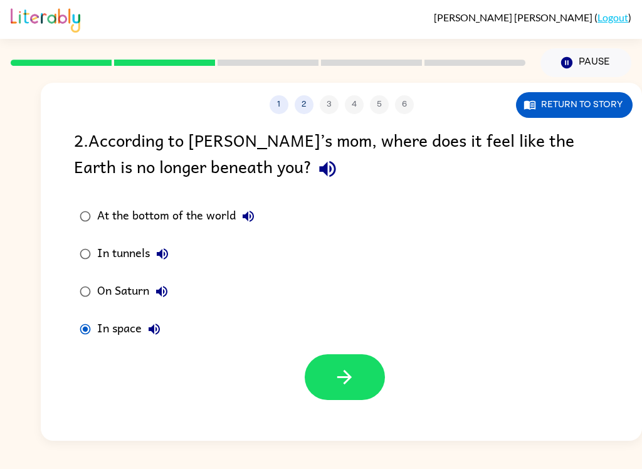
click at [336, 373] on icon "button" at bounding box center [345, 377] width 22 height 22
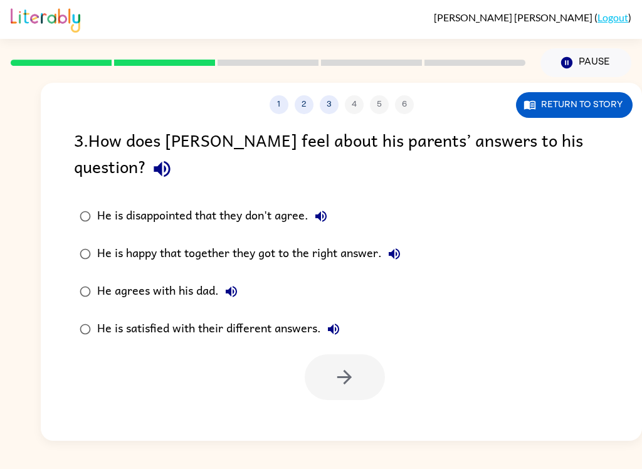
click at [170, 161] on icon "button" at bounding box center [162, 169] width 16 height 16
click at [327, 211] on icon "button" at bounding box center [321, 216] width 11 height 11
click at [395, 248] on icon "button" at bounding box center [394, 253] width 11 height 11
click at [233, 284] on icon "button" at bounding box center [231, 291] width 15 height 15
click at [332, 317] on button "He is satisfied with their different answers." at bounding box center [333, 329] width 25 height 25
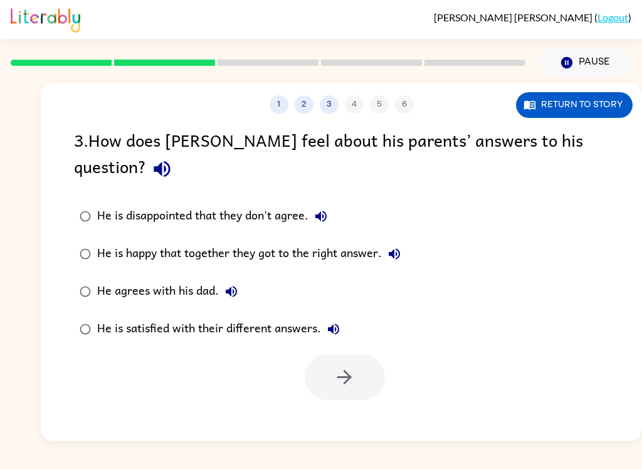
click at [328, 322] on icon "button" at bounding box center [333, 329] width 15 height 15
click at [332, 322] on icon "button" at bounding box center [333, 329] width 15 height 15
click at [614, 98] on button "Return to story" at bounding box center [574, 105] width 117 height 26
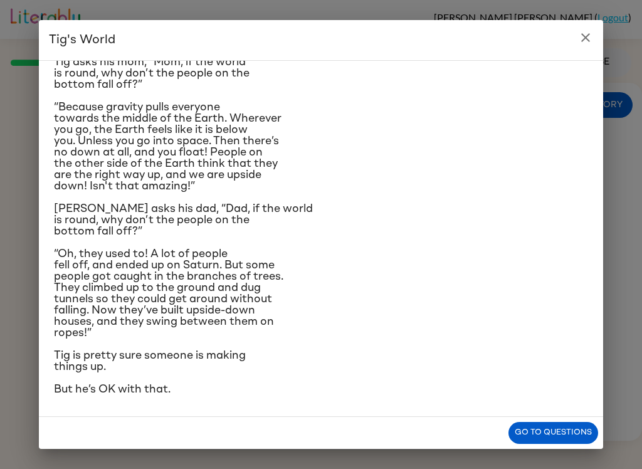
scroll to position [247, 0]
click at [592, 31] on icon "close" at bounding box center [585, 37] width 15 height 15
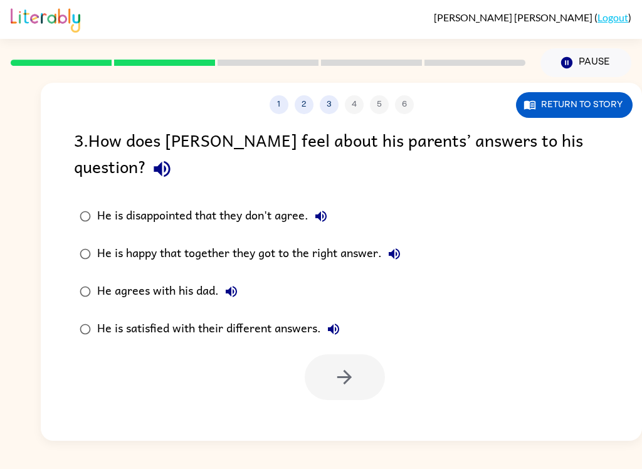
click at [324, 209] on icon "button" at bounding box center [321, 216] width 15 height 15
click at [407, 242] on button "He is happy that together they got to the right answer." at bounding box center [394, 254] width 25 height 25
click at [224, 284] on icon "button" at bounding box center [231, 291] width 15 height 15
click at [344, 311] on label "He is satisfied with their different answers." at bounding box center [240, 330] width 346 height 38
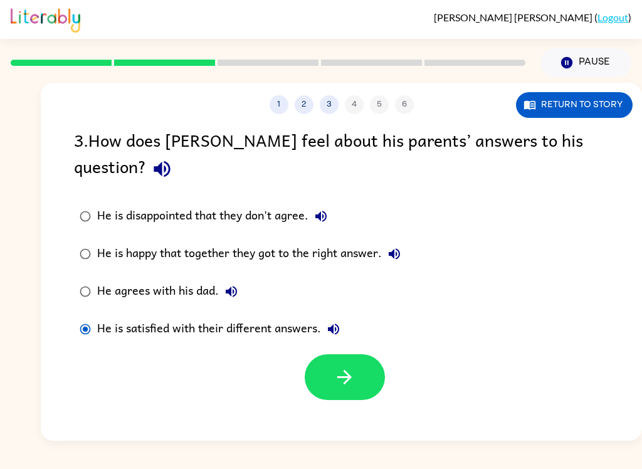
click at [334, 322] on icon "button" at bounding box center [333, 329] width 15 height 15
click at [354, 366] on icon "button" at bounding box center [345, 377] width 22 height 22
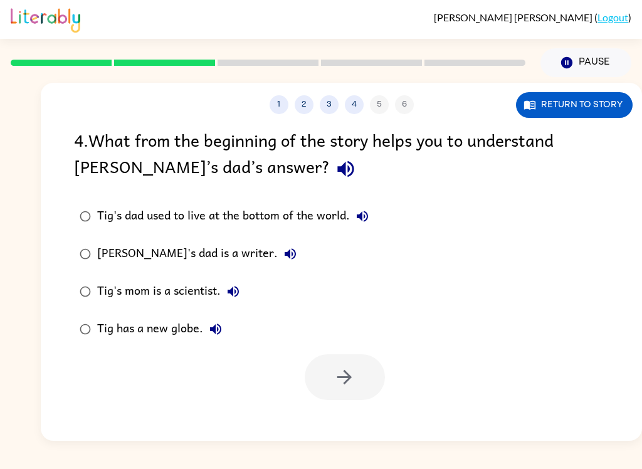
click at [338, 170] on icon "button" at bounding box center [346, 169] width 16 height 16
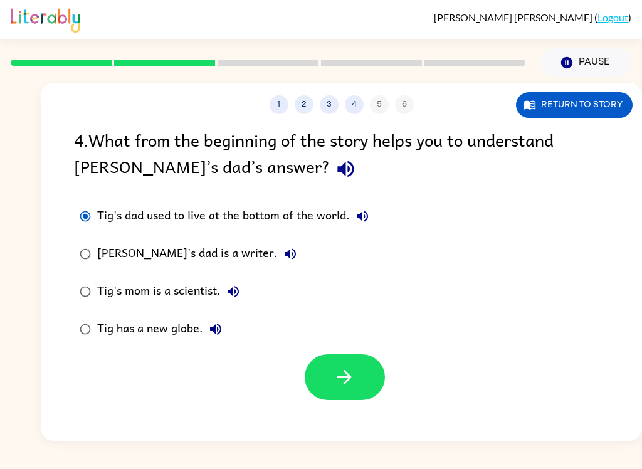
click at [368, 211] on icon "button" at bounding box center [362, 216] width 15 height 15
click at [283, 262] on icon "button" at bounding box center [290, 254] width 15 height 15
click at [228, 299] on icon "button" at bounding box center [233, 291] width 15 height 15
click at [219, 332] on icon "button" at bounding box center [215, 329] width 15 height 15
click at [335, 163] on icon "button" at bounding box center [346, 169] width 22 height 22
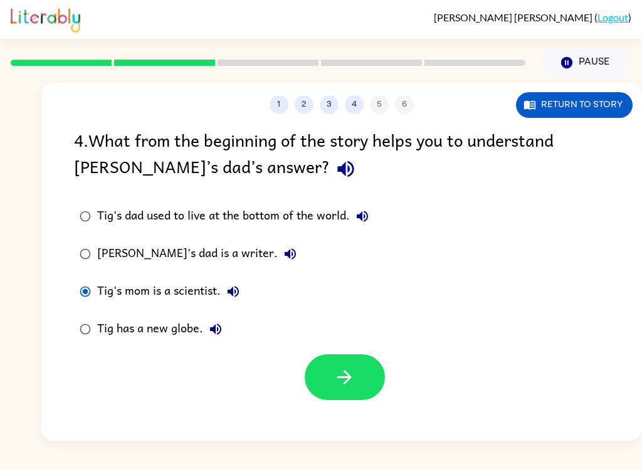
click at [367, 385] on button "button" at bounding box center [345, 377] width 80 height 46
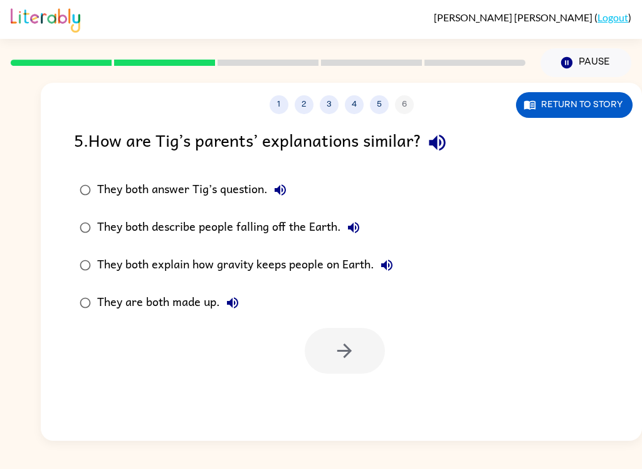
click at [453, 112] on div "1 2 3 4 5 6" at bounding box center [342, 104] width 602 height 19
click at [440, 137] on icon "button" at bounding box center [438, 143] width 22 height 22
click at [278, 194] on icon "button" at bounding box center [280, 190] width 15 height 15
click at [354, 222] on icon "button" at bounding box center [353, 227] width 15 height 15
click at [389, 256] on button "They both explain how gravity keeps people on Earth." at bounding box center [387, 265] width 25 height 25
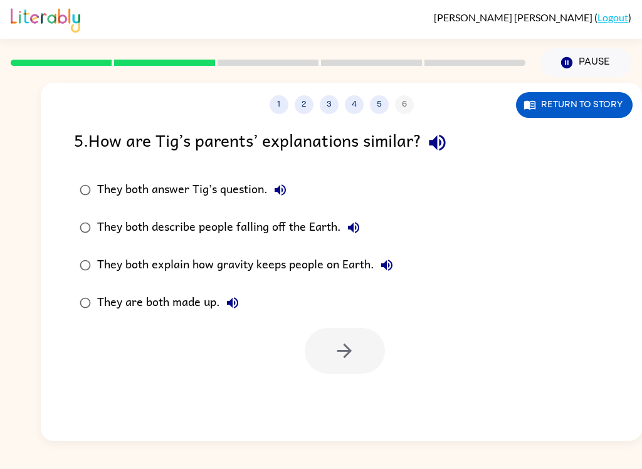
click at [242, 309] on button "They are both made up." at bounding box center [232, 302] width 25 height 25
click at [608, 109] on button "Return to story" at bounding box center [574, 105] width 117 height 26
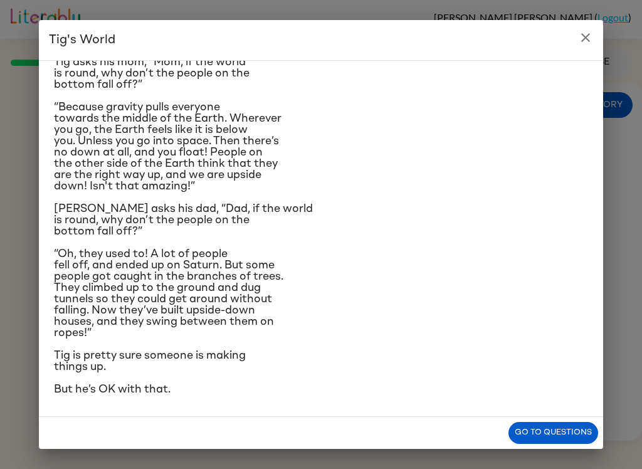
scroll to position [172, 0]
click at [583, 29] on button "close" at bounding box center [585, 37] width 25 height 25
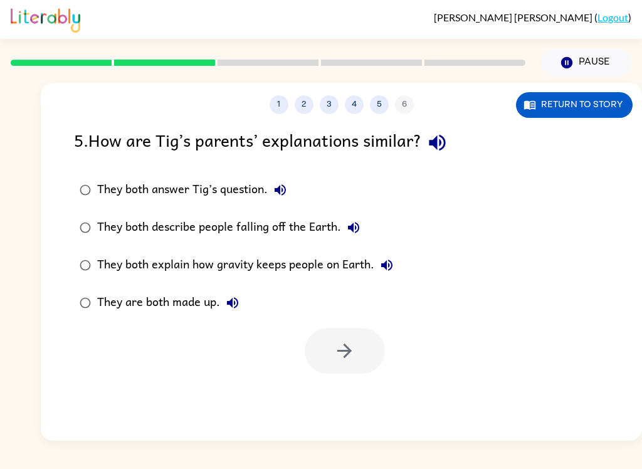
click at [273, 194] on button "They both answer Tig’s question." at bounding box center [280, 190] width 25 height 25
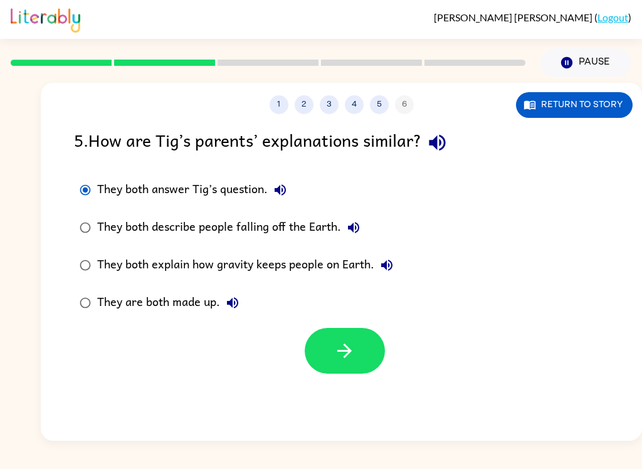
click at [312, 361] on button "button" at bounding box center [345, 351] width 80 height 46
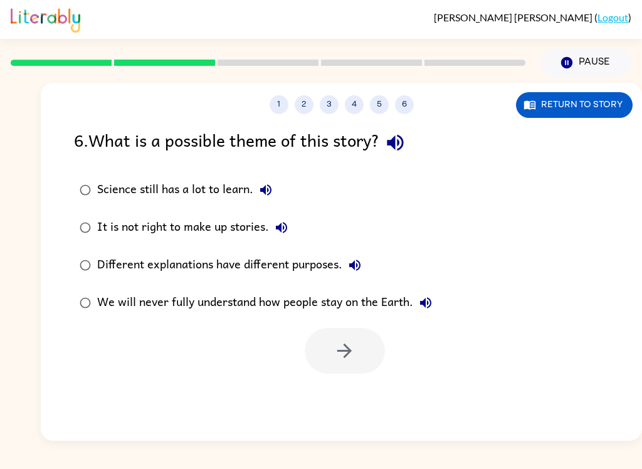
click at [349, 333] on div at bounding box center [345, 351] width 80 height 46
click at [407, 135] on icon "button" at bounding box center [396, 143] width 22 height 22
click at [407, 140] on icon "button" at bounding box center [396, 143] width 22 height 22
click at [405, 152] on icon "button" at bounding box center [396, 143] width 22 height 22
click at [266, 188] on icon "button" at bounding box center [265, 189] width 11 height 11
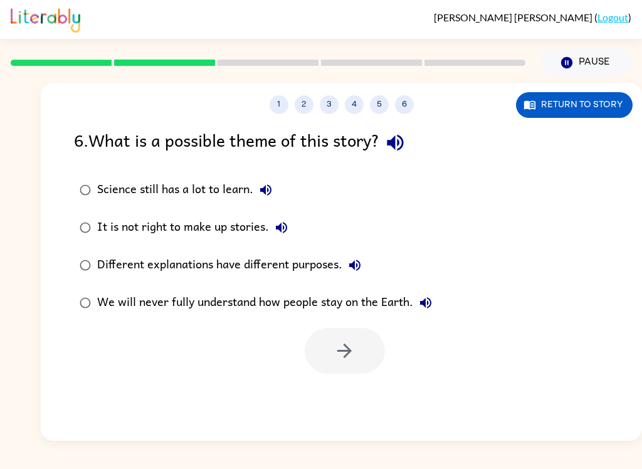
click at [398, 144] on icon "button" at bounding box center [395, 143] width 16 height 16
click at [272, 185] on icon "button" at bounding box center [265, 190] width 15 height 15
click at [92, 179] on label "Science still has a lot to learn." at bounding box center [256, 190] width 378 height 38
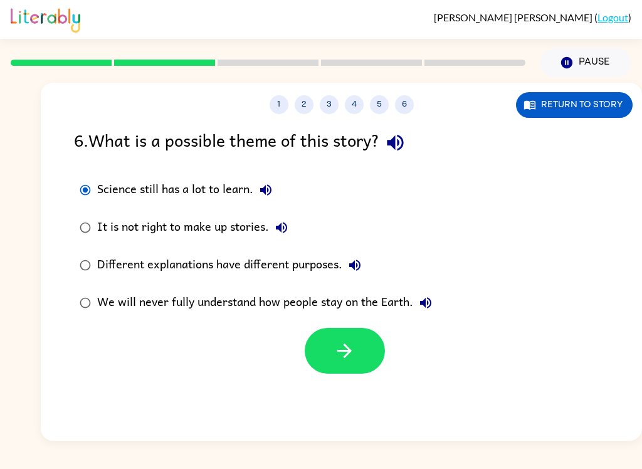
click at [345, 343] on icon "button" at bounding box center [345, 351] width 22 height 22
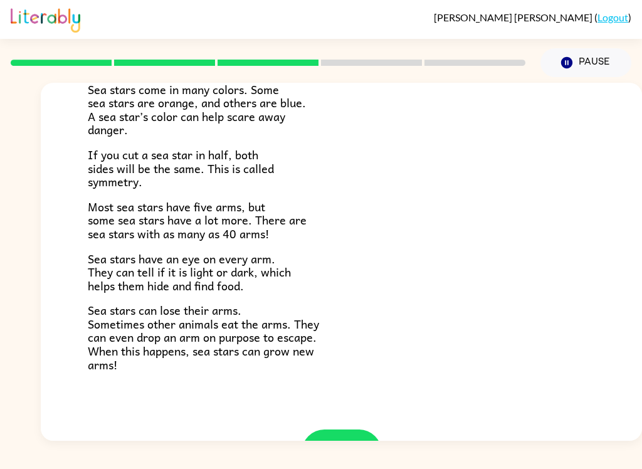
scroll to position [308, 0]
click at [345, 446] on icon "button" at bounding box center [341, 453] width 14 height 14
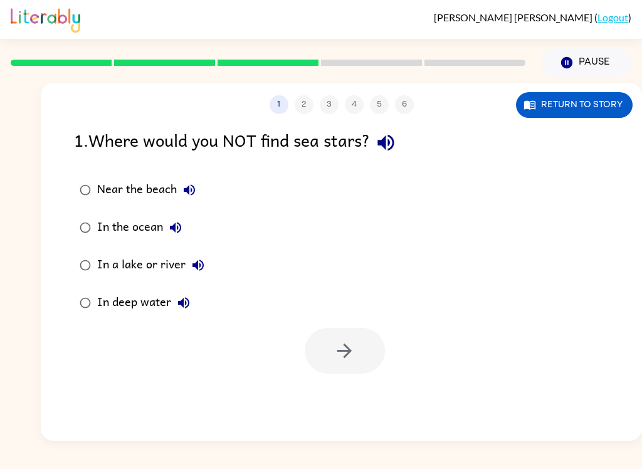
scroll to position [0, 0]
click at [387, 142] on icon "button" at bounding box center [386, 143] width 16 height 16
click at [595, 117] on button "Return to story" at bounding box center [574, 105] width 117 height 26
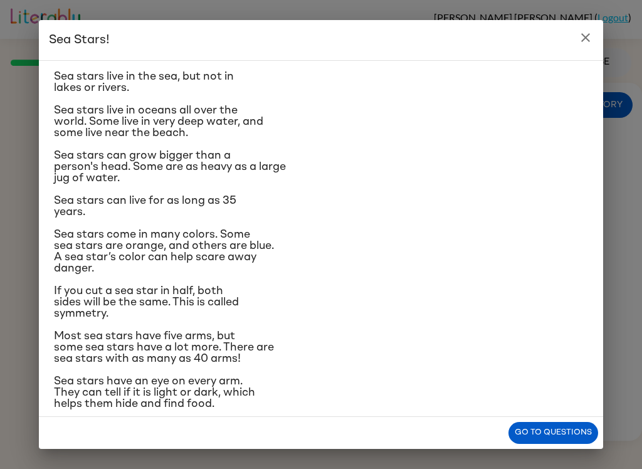
scroll to position [28, 0]
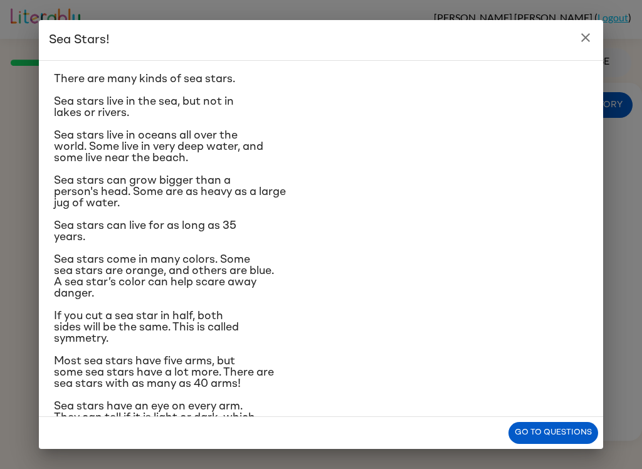
click at [588, 50] on button "close" at bounding box center [585, 37] width 25 height 25
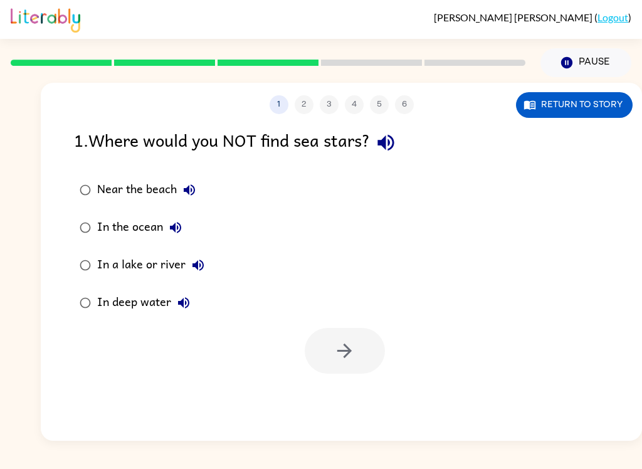
click at [186, 186] on icon "button" at bounding box center [189, 190] width 15 height 15
click at [175, 220] on button "In the ocean" at bounding box center [175, 227] width 25 height 25
click at [196, 272] on icon "button" at bounding box center [198, 265] width 15 height 15
click at [183, 309] on icon "button" at bounding box center [183, 302] width 15 height 15
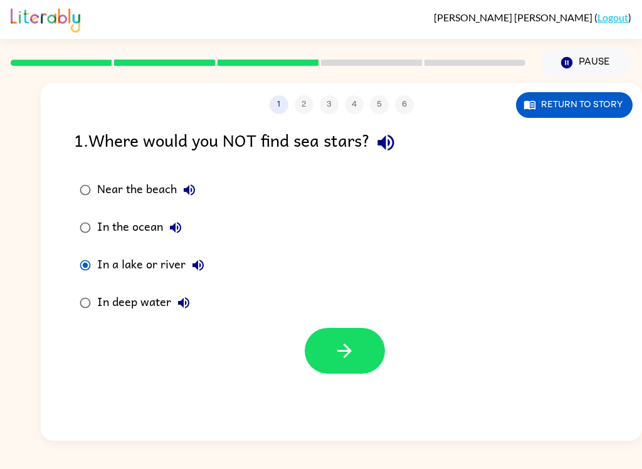
click at [353, 344] on icon "button" at bounding box center [345, 351] width 22 height 22
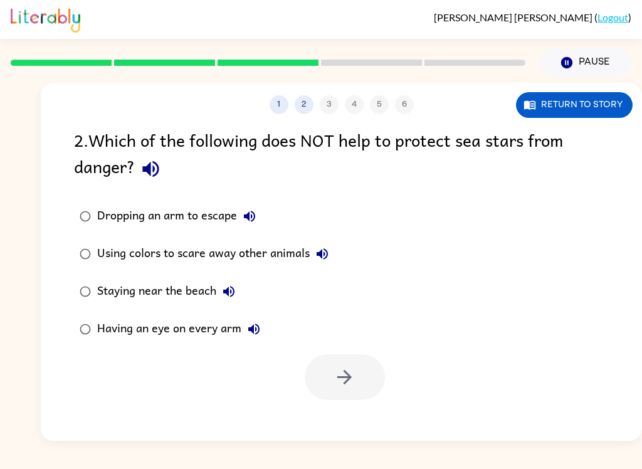
click at [126, 181] on div "2 . Which of the following does NOT help to protect sea stars from danger?" at bounding box center [341, 156] width 535 height 58
click at [154, 175] on icon "button" at bounding box center [151, 169] width 22 height 22
click at [257, 218] on icon "button" at bounding box center [249, 216] width 15 height 15
click at [322, 253] on icon "button" at bounding box center [322, 253] width 11 height 11
click at [237, 294] on icon "button" at bounding box center [228, 291] width 15 height 15
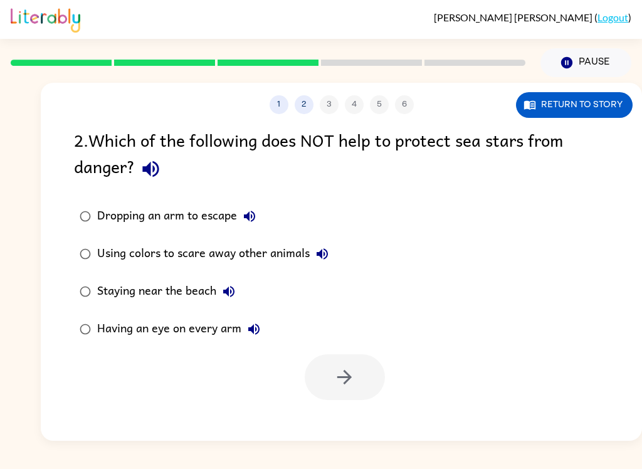
click at [255, 329] on icon "button" at bounding box center [253, 329] width 11 height 11
click at [572, 112] on button "Return to story" at bounding box center [574, 105] width 117 height 26
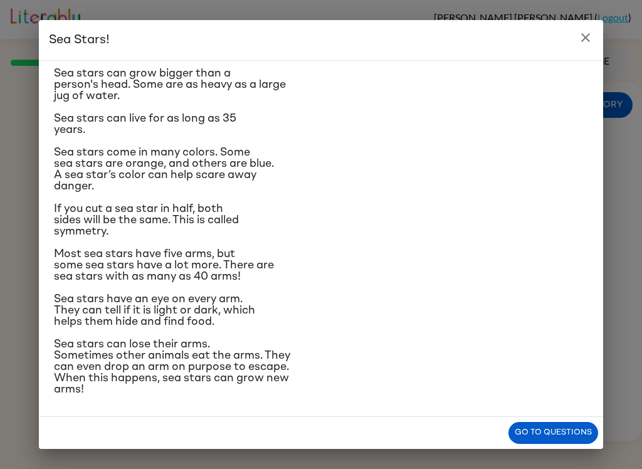
scroll to position [204, 0]
click at [577, 40] on button "close" at bounding box center [585, 37] width 25 height 25
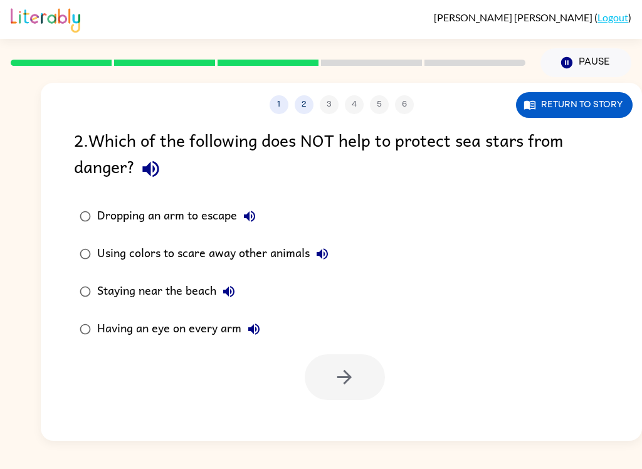
click at [250, 216] on icon "button" at bounding box center [249, 216] width 15 height 15
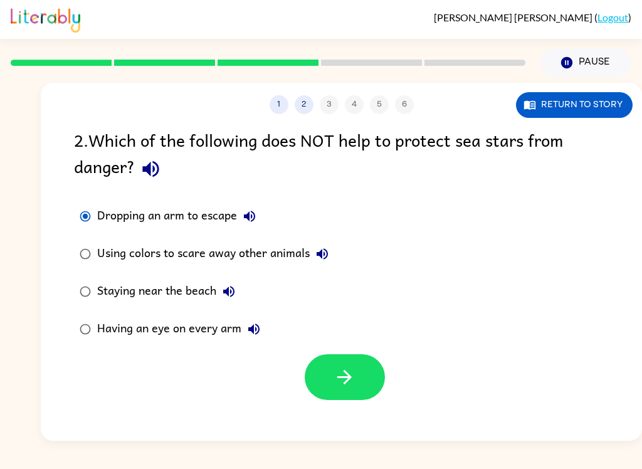
click at [366, 391] on button "button" at bounding box center [345, 377] width 80 height 46
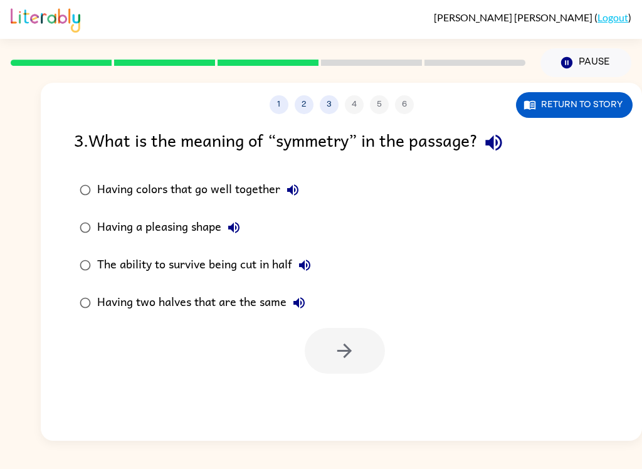
click at [294, 178] on button "Having colors that go well together" at bounding box center [292, 190] width 25 height 25
click at [510, 142] on button "button" at bounding box center [494, 143] width 32 height 32
click at [435, 275] on div "Having colors that go well together Having a pleasing shape The ability to surv…" at bounding box center [358, 246] width 568 height 151
click at [285, 189] on icon "button" at bounding box center [292, 190] width 15 height 15
click at [291, 183] on button "Having colors that go well together" at bounding box center [292, 190] width 25 height 25
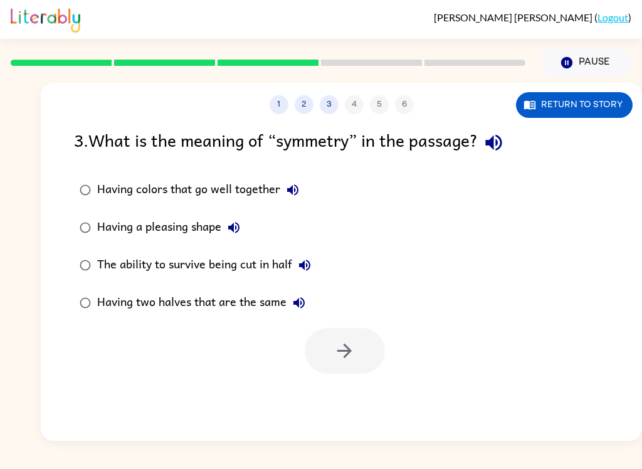
click at [236, 223] on icon "button" at bounding box center [233, 227] width 15 height 15
click at [322, 259] on label "The ability to survive being cut in half" at bounding box center [195, 266] width 257 height 38
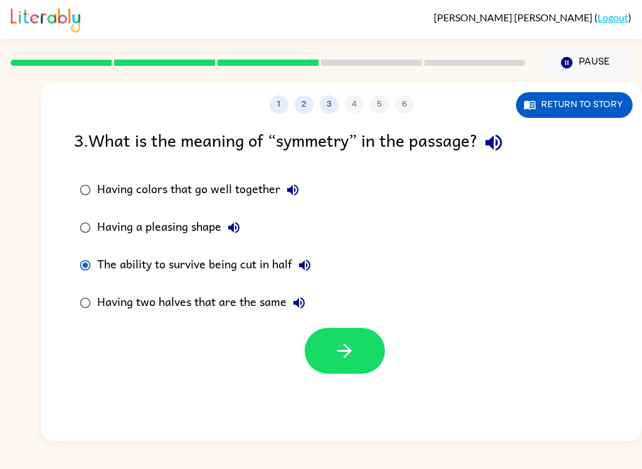
click at [311, 265] on icon "button" at bounding box center [304, 265] width 11 height 11
click at [309, 307] on button "Having two halves that are the same" at bounding box center [299, 302] width 25 height 25
click at [594, 110] on button "Return to story" at bounding box center [574, 105] width 117 height 26
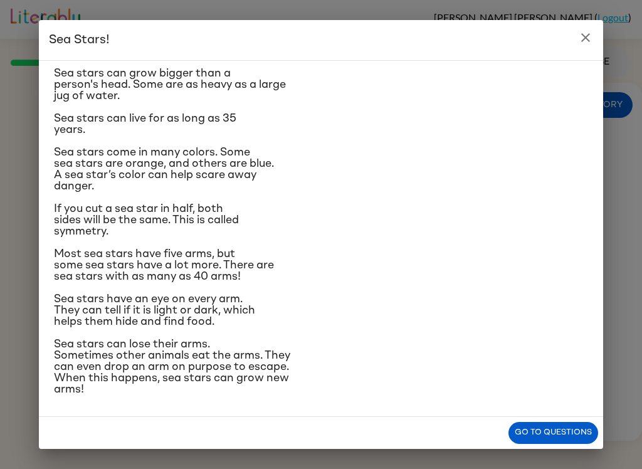
scroll to position [243, 0]
click at [572, 55] on h2 "Sea Stars!" at bounding box center [321, 40] width 565 height 40
click at [583, 31] on icon "close" at bounding box center [585, 37] width 15 height 15
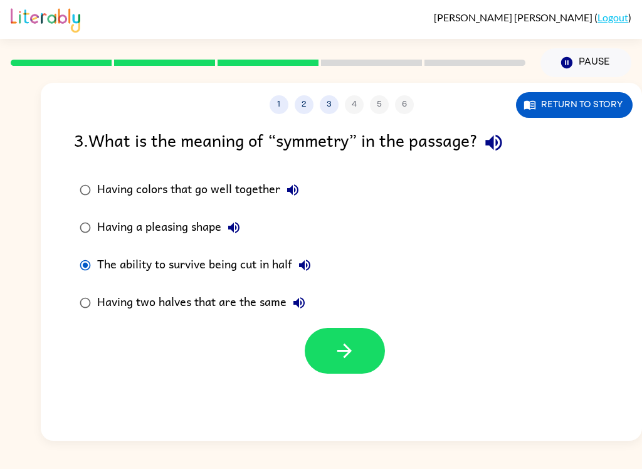
click at [298, 270] on button "The ability to survive being cut in half" at bounding box center [304, 265] width 25 height 25
click at [356, 359] on button "button" at bounding box center [345, 351] width 80 height 46
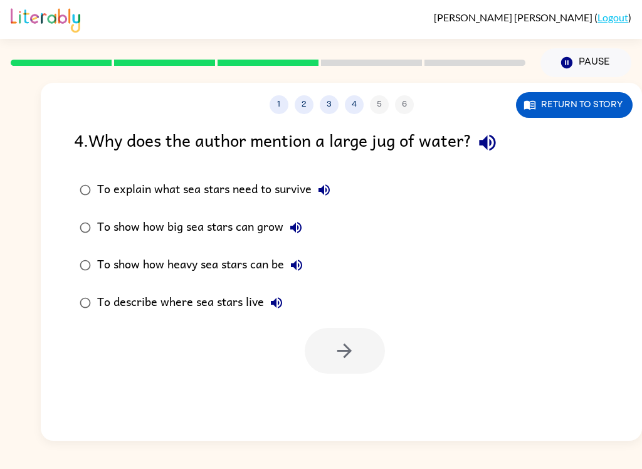
click at [2, 393] on div "1 2 3 4 5 6 Return to story 4 . Why does the author mention a large jug of wate…" at bounding box center [321, 259] width 642 height 364
click at [496, 147] on icon "button" at bounding box center [488, 143] width 22 height 22
click at [323, 191] on icon "button" at bounding box center [324, 189] width 11 height 11
click at [300, 225] on icon "button" at bounding box center [295, 227] width 11 height 11
click at [298, 275] on button "To show how heavy sea stars can be" at bounding box center [296, 265] width 25 height 25
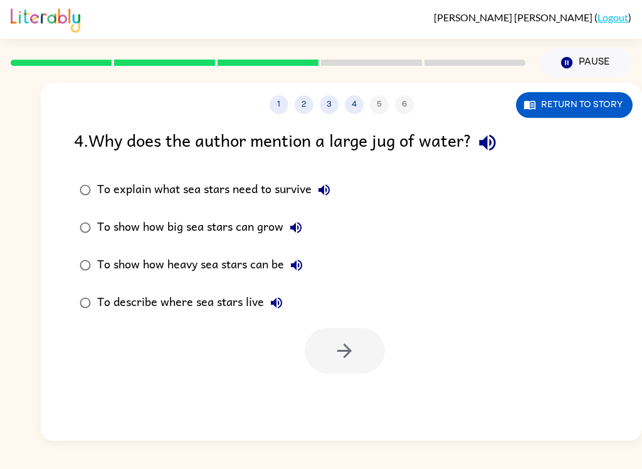
click at [285, 294] on button "To describe where sea stars live" at bounding box center [276, 302] width 25 height 25
click at [501, 129] on button "button" at bounding box center [488, 143] width 32 height 32
click at [76, 322] on label "To describe where sea stars live" at bounding box center [205, 303] width 276 height 38
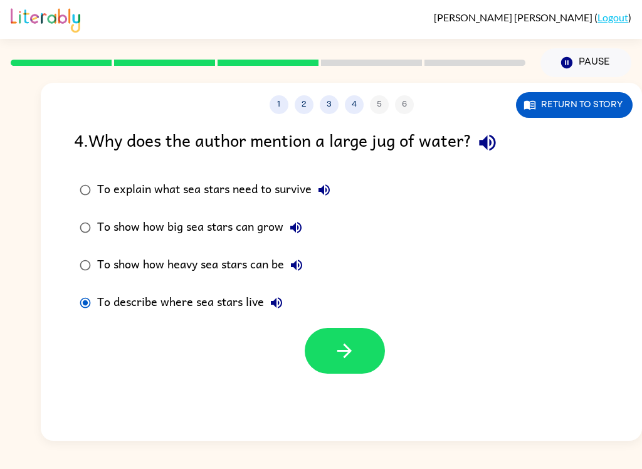
click at [80, 326] on div at bounding box center [342, 348] width 602 height 52
click at [358, 350] on button "button" at bounding box center [345, 351] width 80 height 46
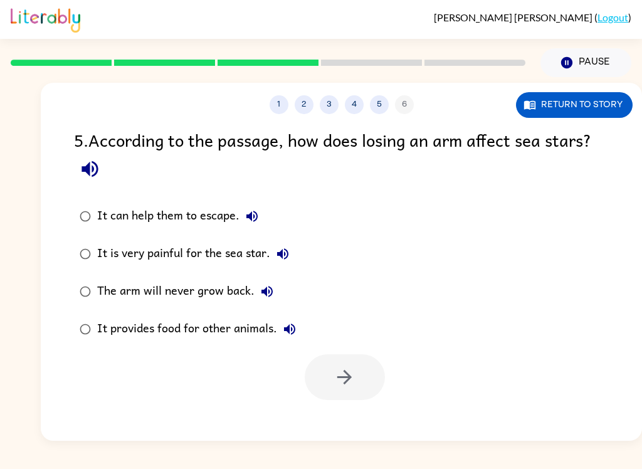
click at [346, 375] on div at bounding box center [345, 377] width 80 height 46
click at [92, 158] on button "button" at bounding box center [90, 169] width 32 height 32
click at [242, 211] on button "It can help them to escape." at bounding box center [252, 216] width 25 height 25
click at [281, 252] on icon "button" at bounding box center [282, 254] width 15 height 15
click at [271, 289] on icon "button" at bounding box center [267, 291] width 15 height 15
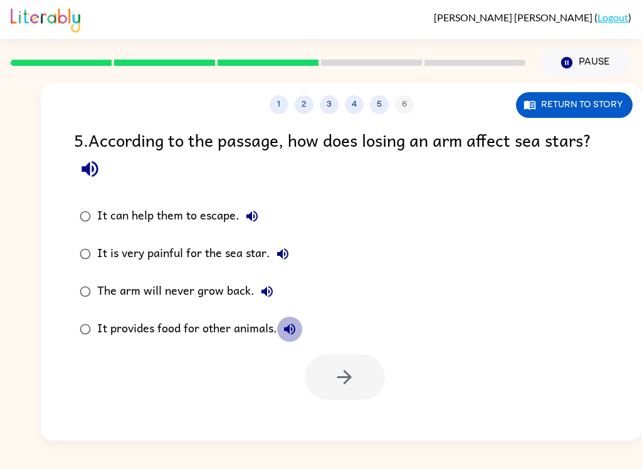
click at [299, 322] on button "It provides food for other animals." at bounding box center [289, 329] width 25 height 25
click at [620, 104] on button "Return to story" at bounding box center [574, 105] width 117 height 26
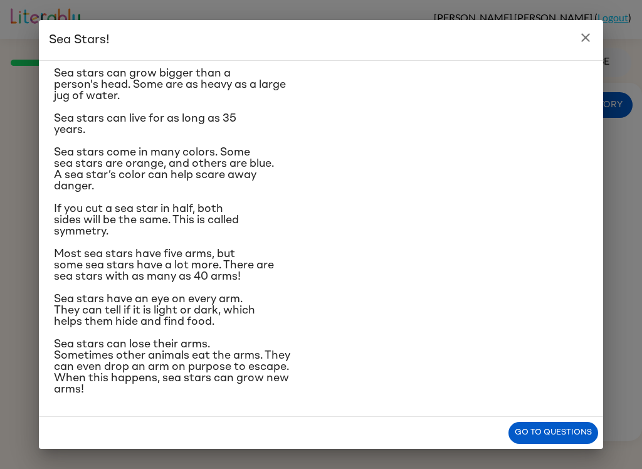
click at [571, 43] on h2 "Sea Stars!" at bounding box center [321, 40] width 565 height 40
click at [591, 41] on icon "close" at bounding box center [585, 37] width 15 height 15
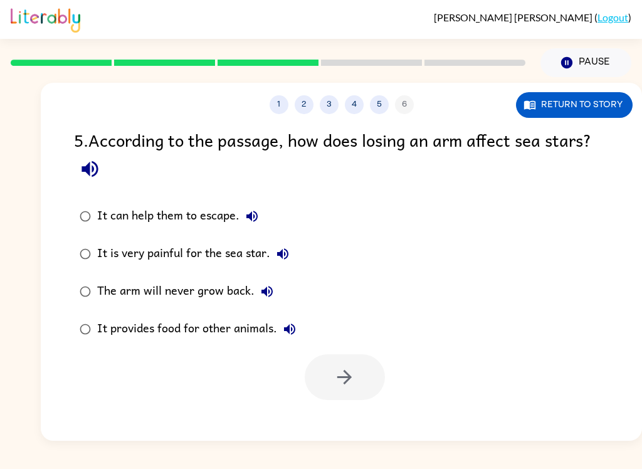
click at [276, 252] on icon "button" at bounding box center [282, 254] width 15 height 15
click at [271, 289] on icon "button" at bounding box center [267, 291] width 15 height 15
click at [286, 328] on icon "button" at bounding box center [289, 329] width 15 height 15
click at [249, 203] on label "It can help them to escape." at bounding box center [188, 217] width 242 height 38
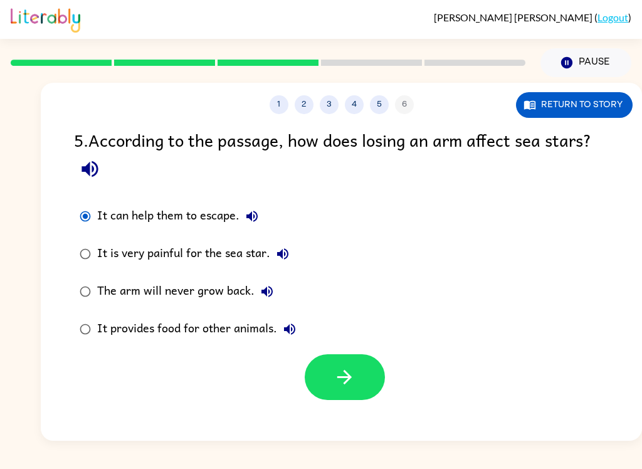
click at [252, 220] on icon "button" at bounding box center [252, 216] width 15 height 15
click at [341, 388] on icon "button" at bounding box center [345, 377] width 22 height 22
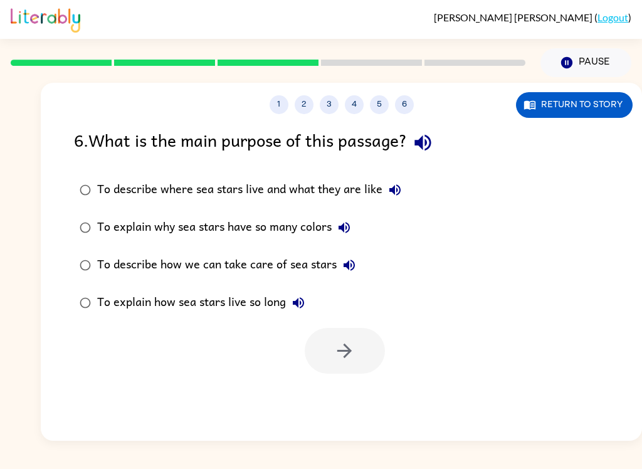
click at [439, 143] on button "button" at bounding box center [423, 143] width 32 height 32
click at [400, 177] on label "To describe where sea stars live and what they are like" at bounding box center [240, 190] width 347 height 38
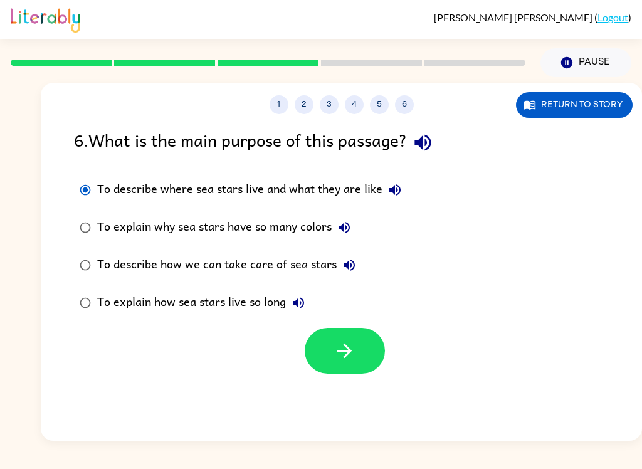
click at [397, 181] on button "To describe where sea stars live and what they are like" at bounding box center [395, 190] width 25 height 25
click at [345, 240] on button "To explain why sea stars have so many colors" at bounding box center [344, 227] width 25 height 25
click at [338, 260] on button "To describe how we can take care of sea stars" at bounding box center [349, 265] width 25 height 25
click at [298, 309] on icon "button" at bounding box center [298, 302] width 15 height 15
click at [401, 185] on icon "button" at bounding box center [395, 190] width 15 height 15
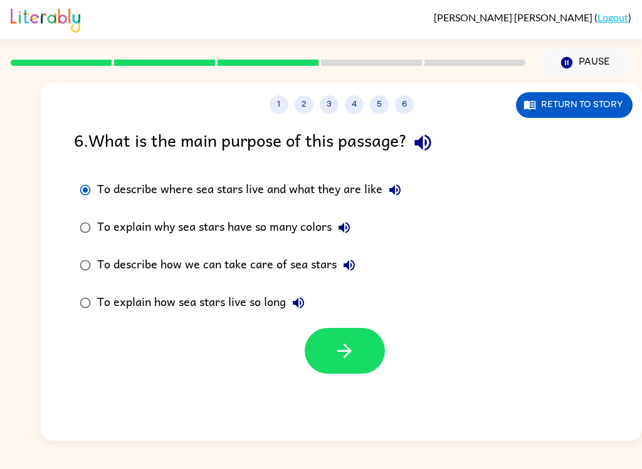
click at [360, 361] on button "button" at bounding box center [345, 351] width 80 height 46
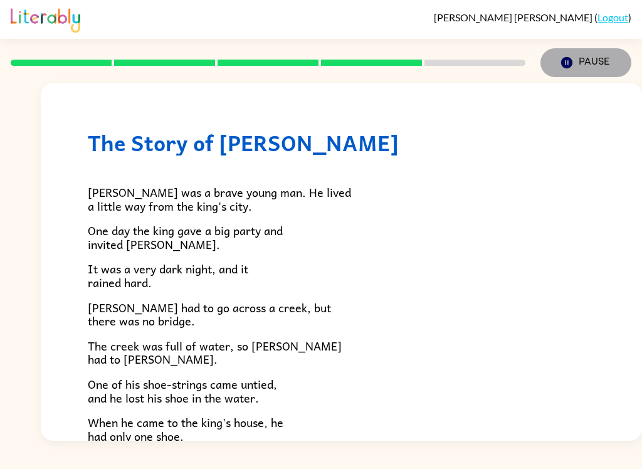
click at [591, 59] on button "Pause Pause" at bounding box center [586, 62] width 91 height 29
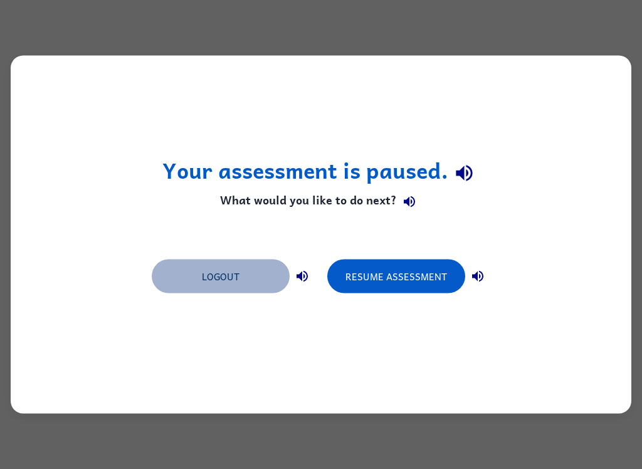
click at [216, 275] on button "Logout" at bounding box center [221, 277] width 138 height 34
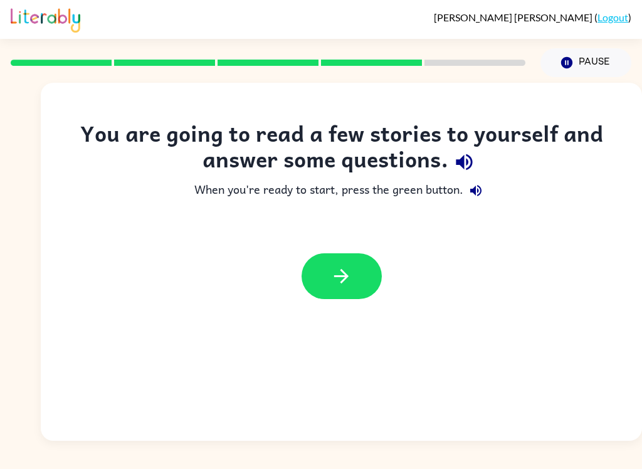
click at [615, 16] on link "Logout" at bounding box center [613, 17] width 31 height 12
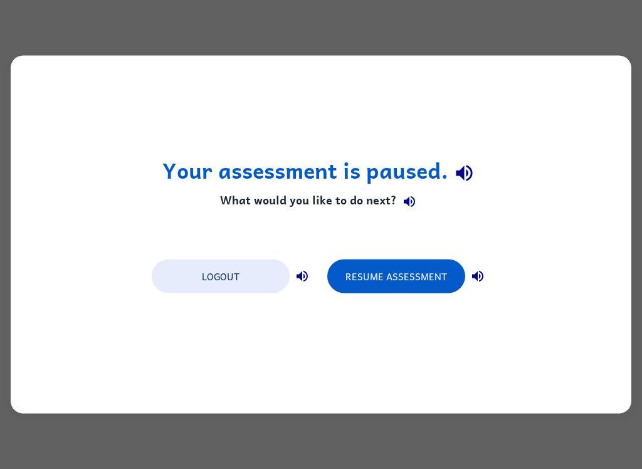
click at [238, 282] on button "Logout" at bounding box center [221, 277] width 138 height 34
